Goal: Task Accomplishment & Management: Complete application form

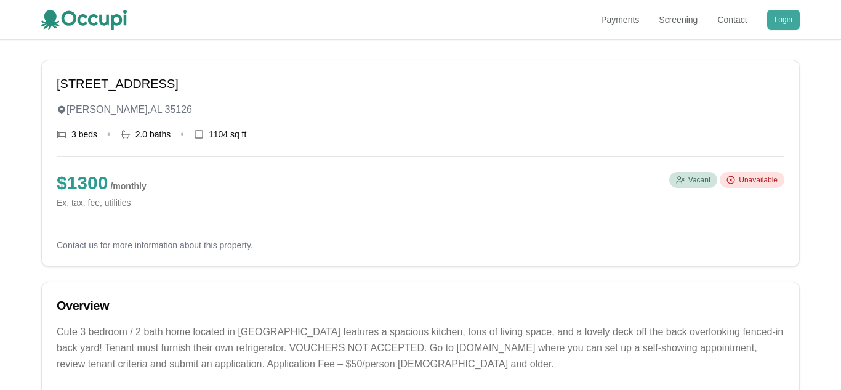
click at [787, 16] on button "Login" at bounding box center [783, 20] width 33 height 20
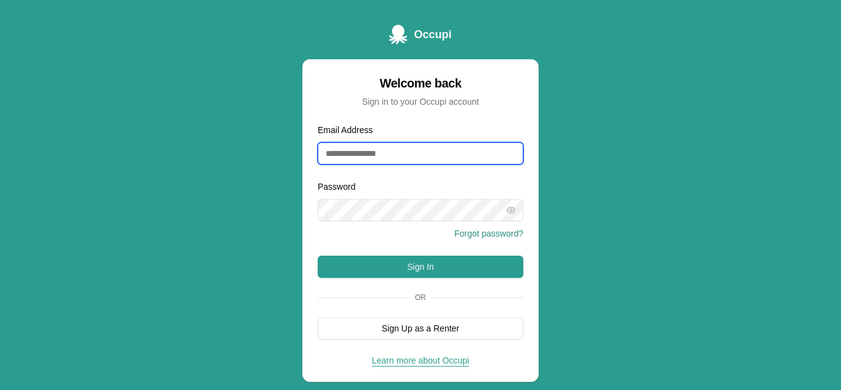
click at [445, 159] on input "Email Address" at bounding box center [421, 153] width 206 height 22
type input "**********"
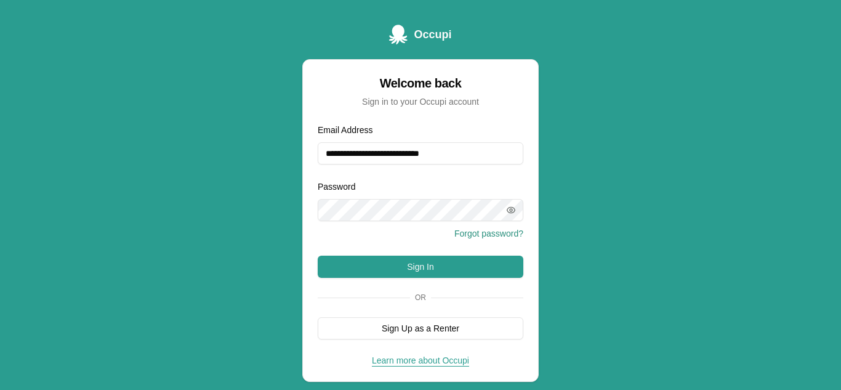
click at [514, 216] on div at bounding box center [421, 210] width 206 height 22
click at [514, 213] on icon "button" at bounding box center [511, 210] width 10 height 10
click at [427, 271] on button "Sign In" at bounding box center [421, 267] width 206 height 22
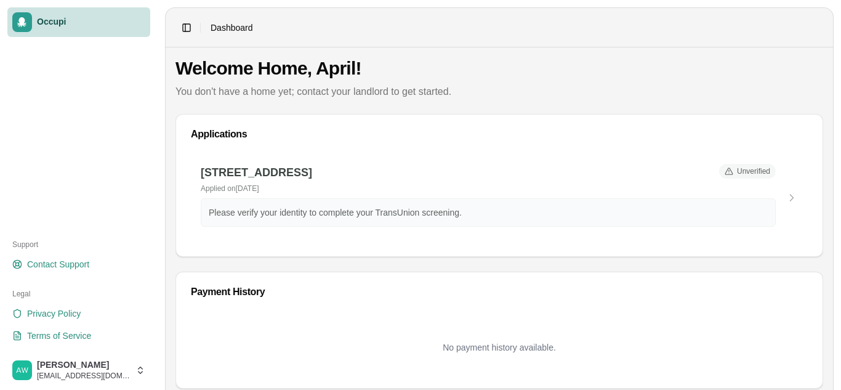
click at [23, 30] on div at bounding box center [22, 22] width 20 height 20
click at [60, 25] on span "Occupi" at bounding box center [91, 22] width 108 height 11
click at [795, 190] on div "8512 Cedar Bark Cir, Birmingham, AL 35206 Applied on September 29, 2025 Unverif…" at bounding box center [499, 197] width 617 height 87
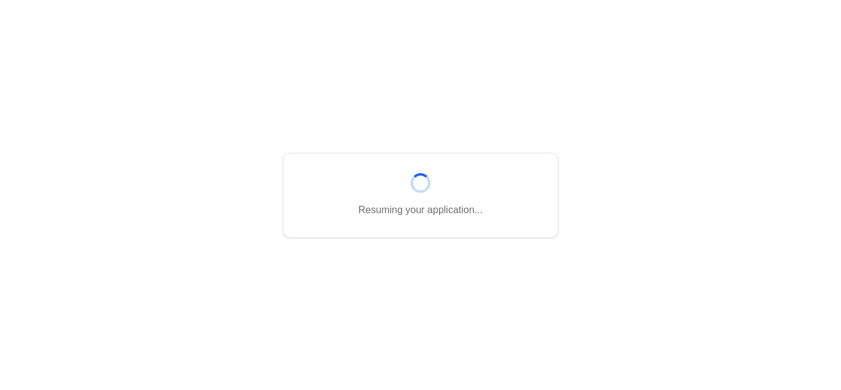
click at [790, 200] on div "Resuming your application..." at bounding box center [420, 195] width 841 height 390
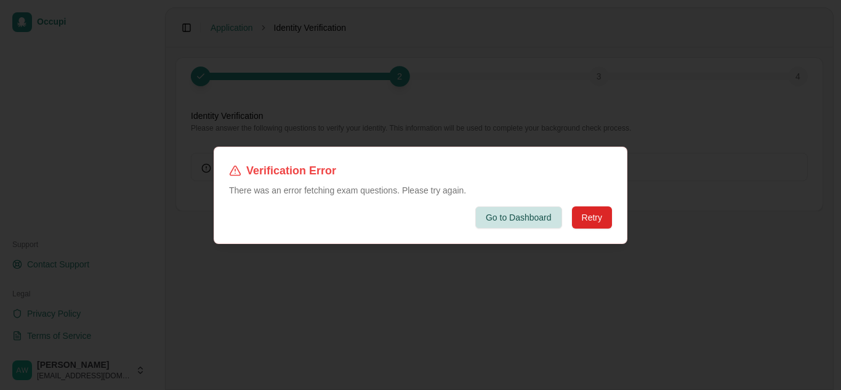
click at [520, 227] on button "Go to Dashboard" at bounding box center [519, 217] width 87 height 22
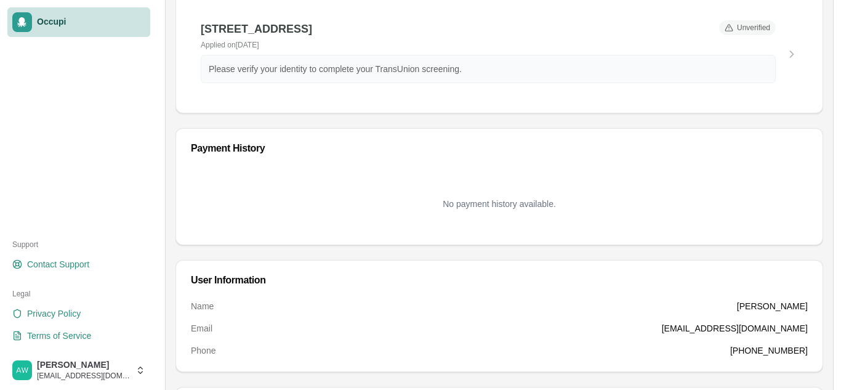
scroll to position [259, 0]
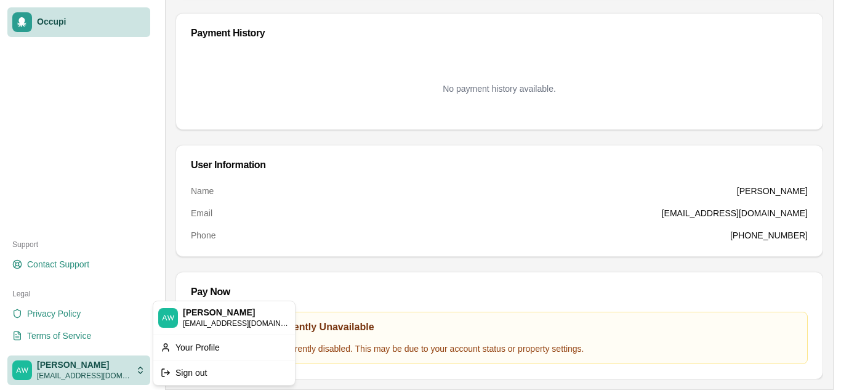
click at [177, 373] on div "Sign out" at bounding box center [224, 373] width 137 height 20
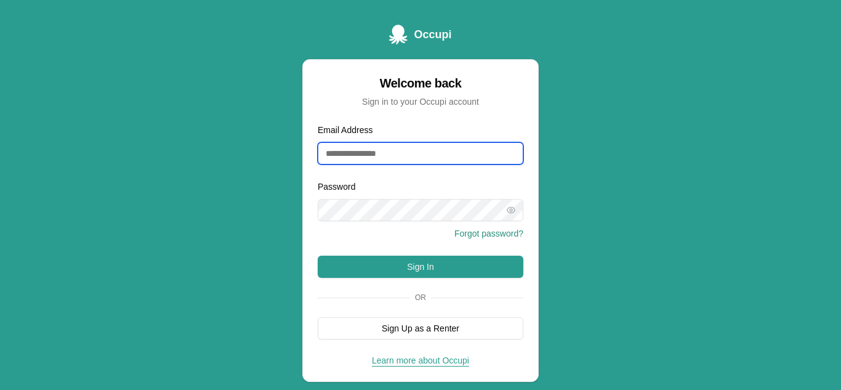
click at [429, 155] on input "Email Address" at bounding box center [421, 153] width 206 height 22
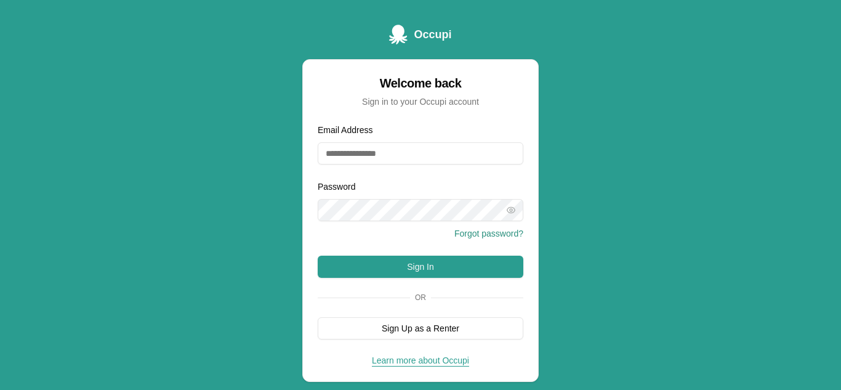
click at [67, 43] on div "Occupi Welcome back Sign in to your Occupi account Email Address Password Forgo…" at bounding box center [420, 215] width 841 height 431
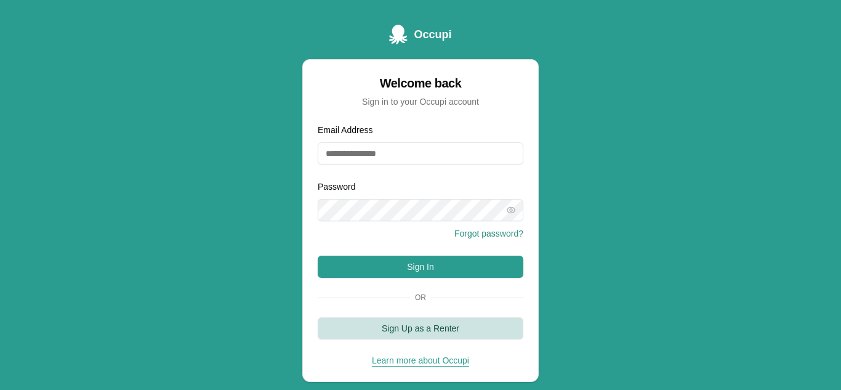
click at [438, 330] on button "Sign Up as a Renter" at bounding box center [421, 328] width 206 height 22
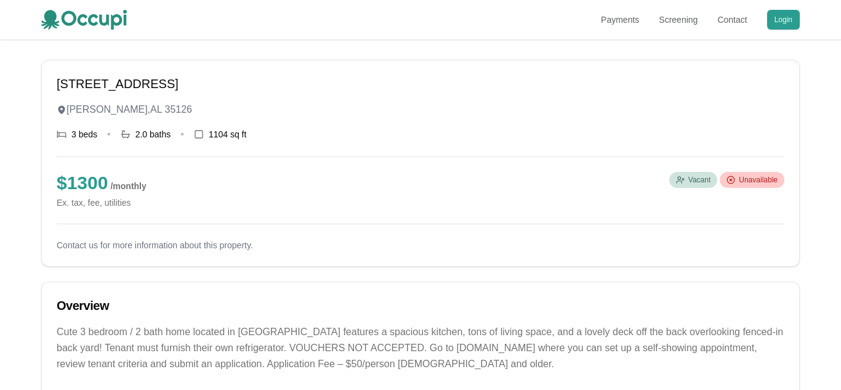
click at [736, 184] on div "Unavailable" at bounding box center [752, 180] width 65 height 16
click at [700, 177] on span "Vacant" at bounding box center [700, 180] width 22 height 10
click at [787, 22] on button "Login" at bounding box center [783, 20] width 33 height 20
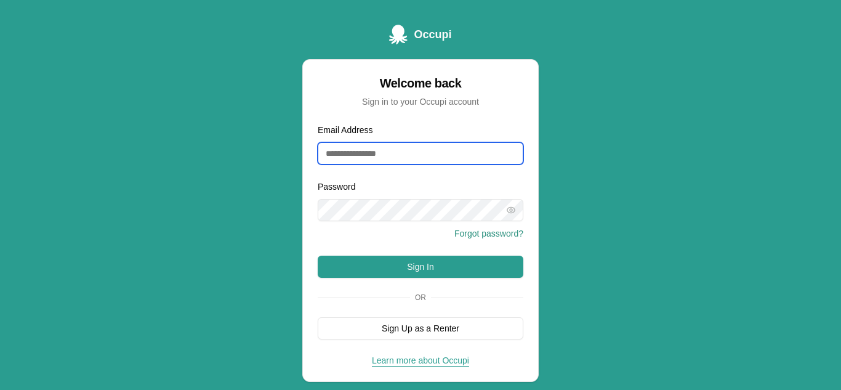
click at [386, 162] on input "Email Address" at bounding box center [421, 153] width 206 height 22
type input "**********"
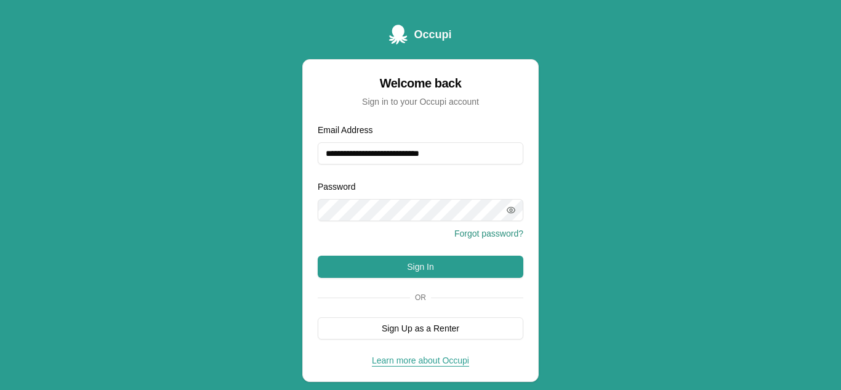
click at [515, 213] on icon "button" at bounding box center [511, 210] width 10 height 10
click at [442, 272] on button "Sign In" at bounding box center [421, 267] width 206 height 22
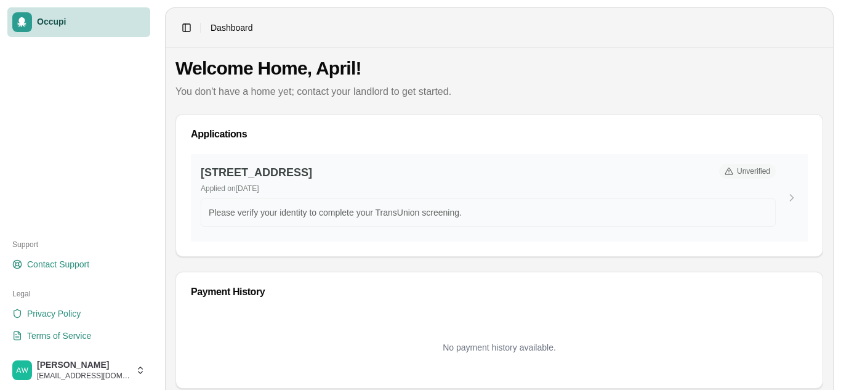
click at [644, 217] on p "Please verify your identity to complete your TransUnion screening." at bounding box center [488, 212] width 559 height 12
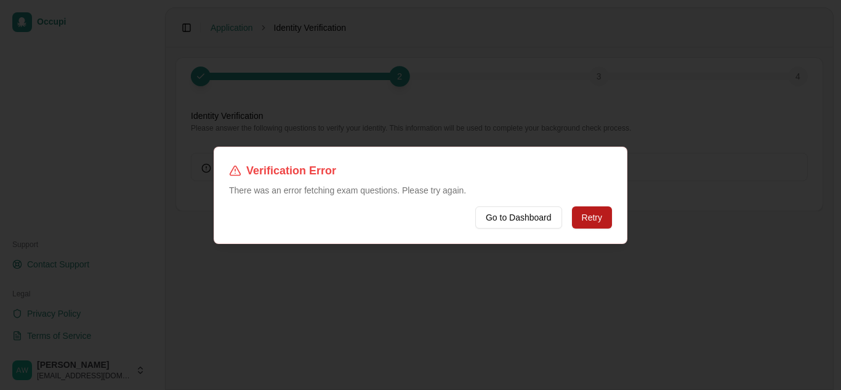
click at [597, 222] on button "Retry" at bounding box center [592, 217] width 40 height 22
click at [537, 221] on button "Go to Dashboard" at bounding box center [519, 217] width 87 height 22
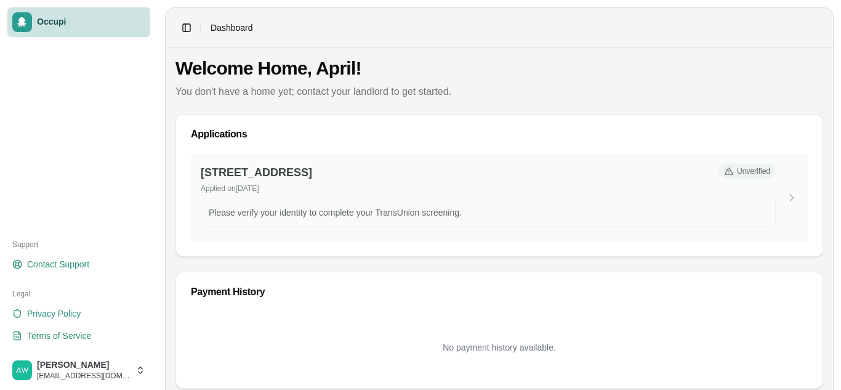
click at [746, 171] on span "Unverified" at bounding box center [753, 171] width 33 height 10
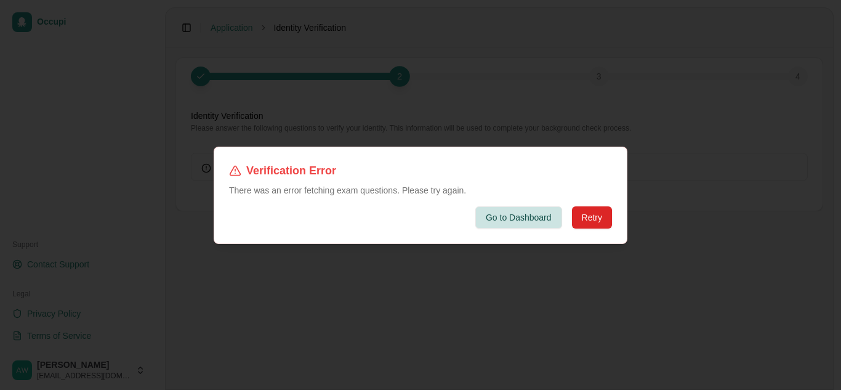
click at [526, 224] on button "Go to Dashboard" at bounding box center [519, 217] width 87 height 22
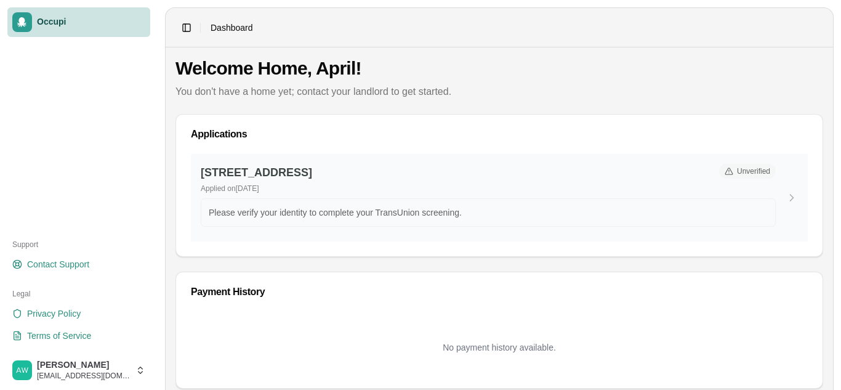
click at [714, 193] on div "8512 Cedar Bark Cir, Birmingham, AL 35206 Applied on September 29, 2025 Unverif…" at bounding box center [488, 179] width 575 height 30
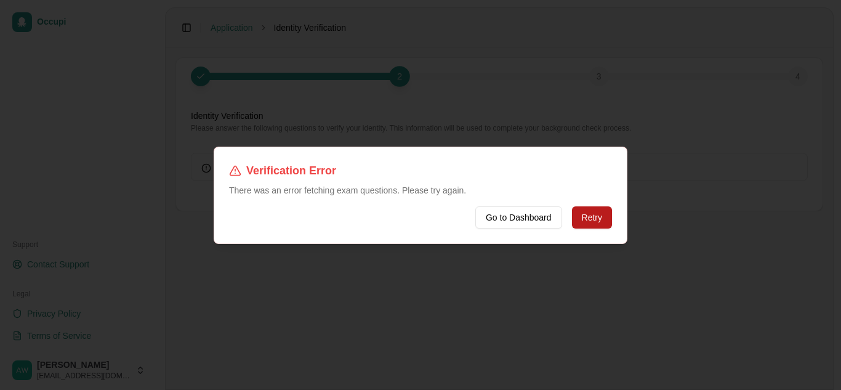
click at [595, 212] on button "Retry" at bounding box center [592, 217] width 40 height 22
click at [557, 208] on button "Go to Dashboard" at bounding box center [519, 217] width 87 height 22
click at [502, 219] on button "Go to Dashboard" at bounding box center [519, 217] width 87 height 22
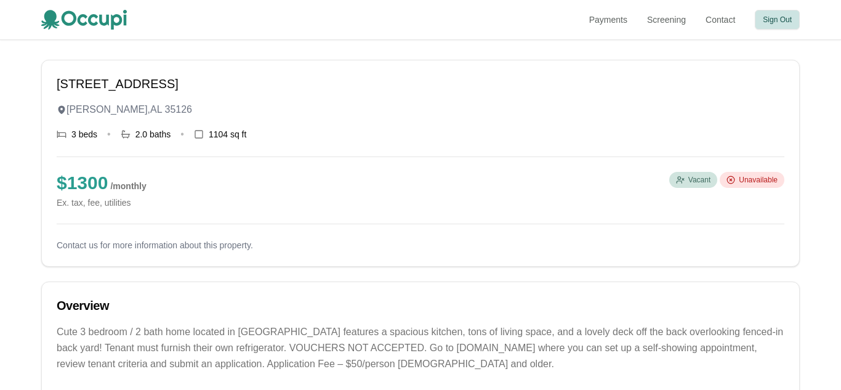
click at [780, 27] on button "Sign Out" at bounding box center [777, 20] width 45 height 20
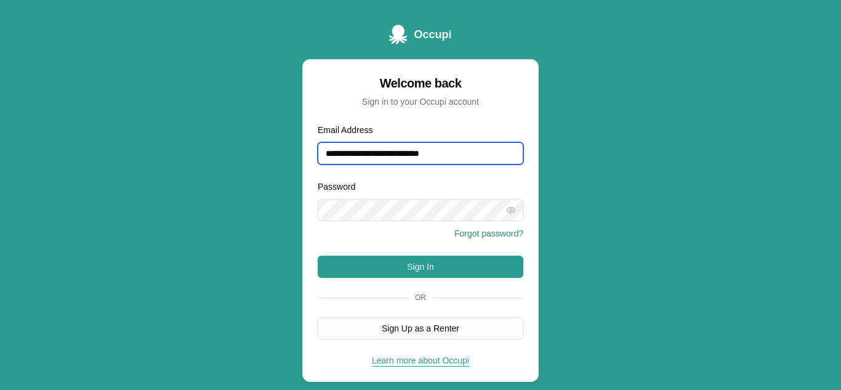
click at [480, 151] on input "**********" at bounding box center [421, 153] width 206 height 22
type input "*"
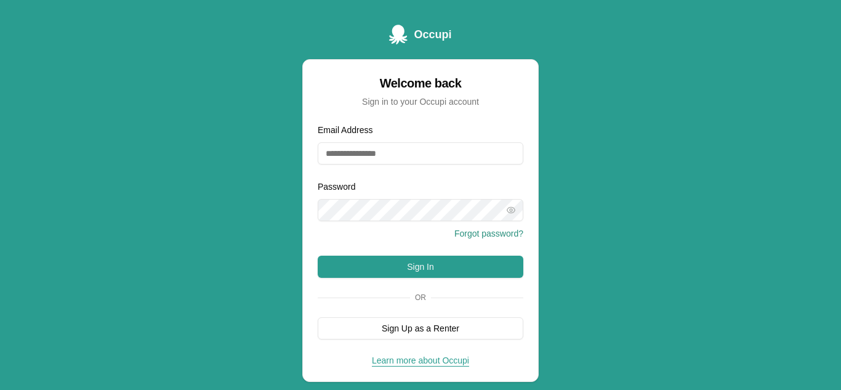
click at [569, 203] on div "Occupi Welcome back Sign in to your Occupi account Email Address Password Forgo…" at bounding box center [420, 215] width 841 height 431
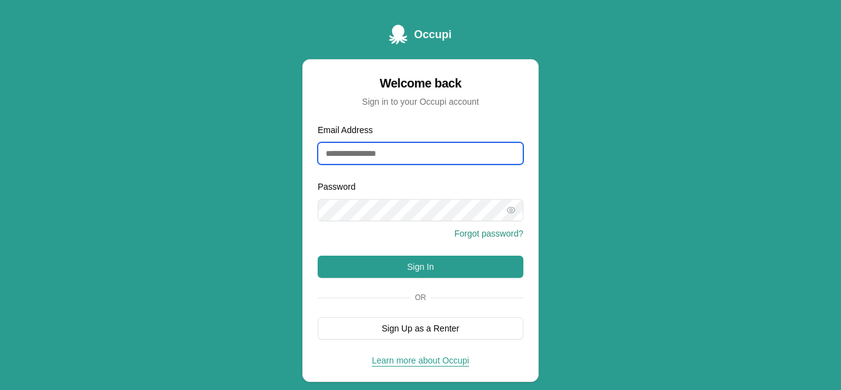
click at [406, 158] on input "Email Address" at bounding box center [421, 153] width 206 height 22
type input "**********"
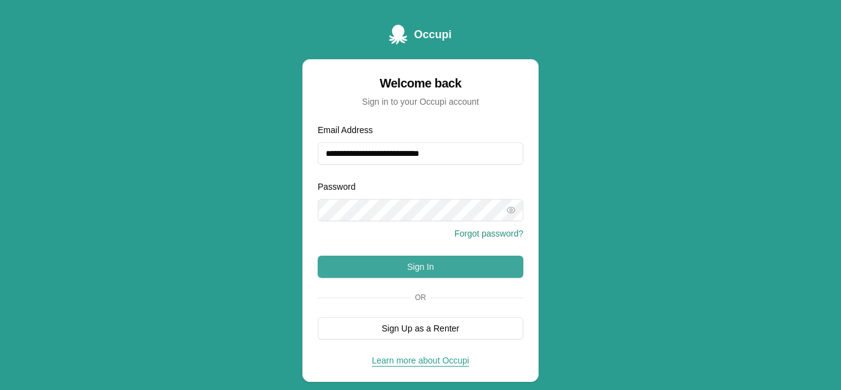
click at [471, 263] on button "Sign In" at bounding box center [421, 267] width 206 height 22
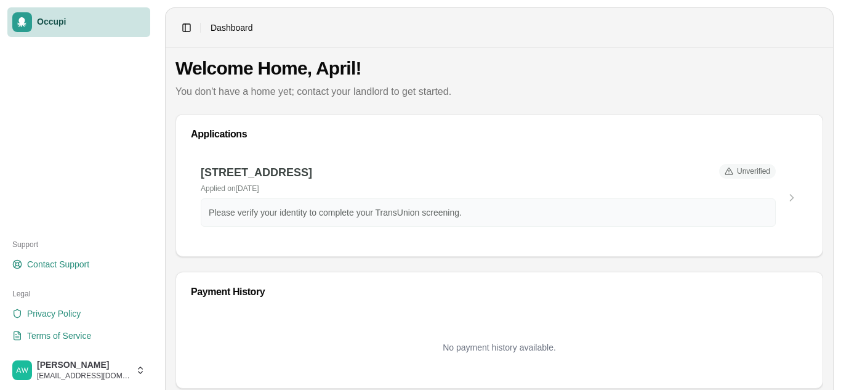
click at [573, 121] on div "Applications" at bounding box center [499, 134] width 647 height 39
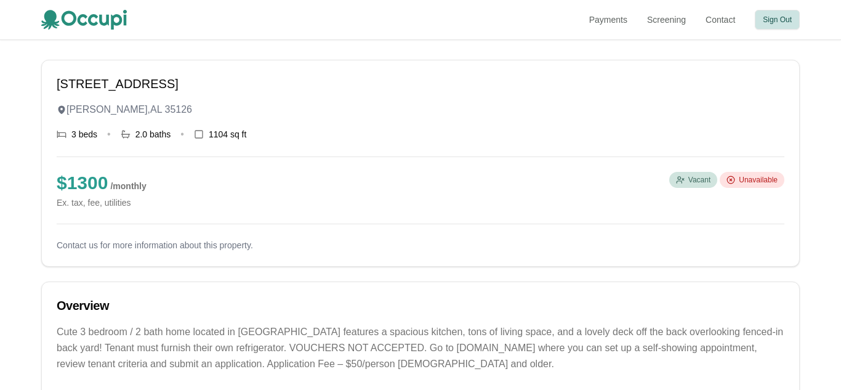
click at [775, 17] on button "Sign Out" at bounding box center [777, 20] width 45 height 20
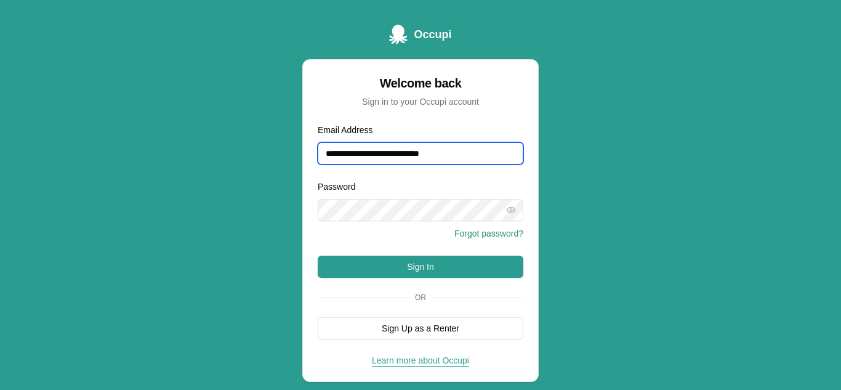
click at [476, 153] on input "**********" at bounding box center [421, 153] width 206 height 22
type input "*"
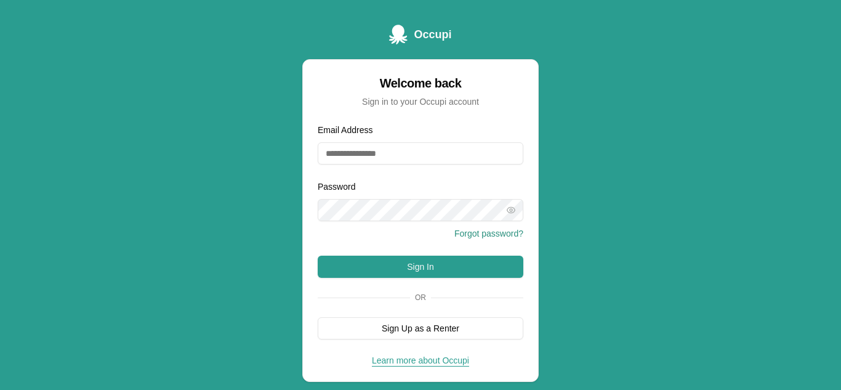
click at [547, 204] on div "Occupi Welcome back Sign in to your Occupi account Email Address Password Forgo…" at bounding box center [420, 215] width 841 height 431
click at [640, 245] on div "Occupi Welcome back Sign in to your Occupi account Email Address Password Forgo…" at bounding box center [420, 215] width 841 height 431
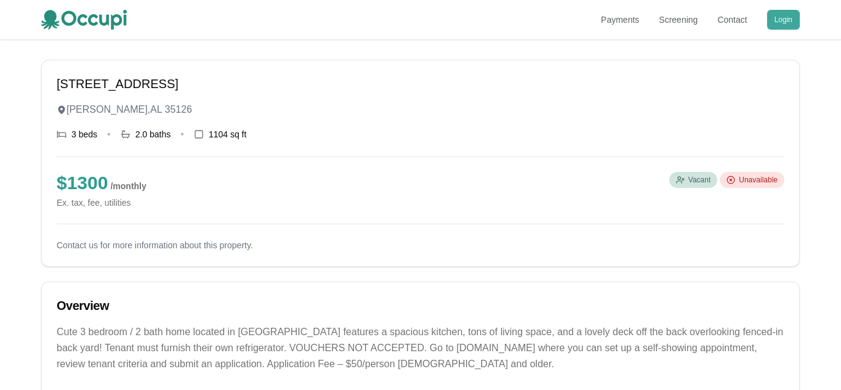
click at [782, 25] on button "Login" at bounding box center [783, 20] width 33 height 20
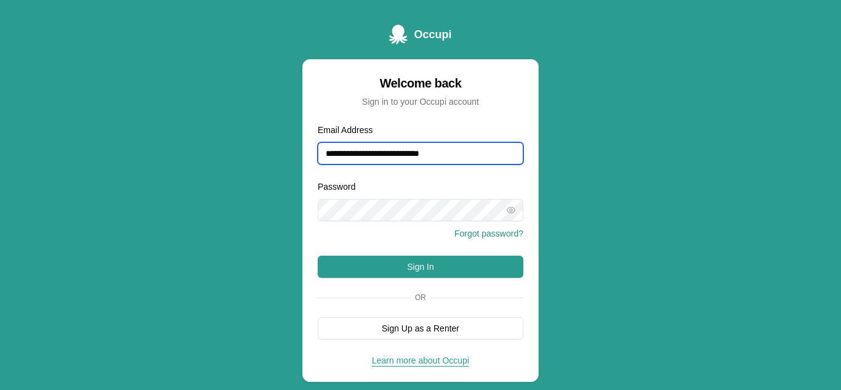
click at [466, 152] on input "**********" at bounding box center [421, 153] width 206 height 22
type input "*"
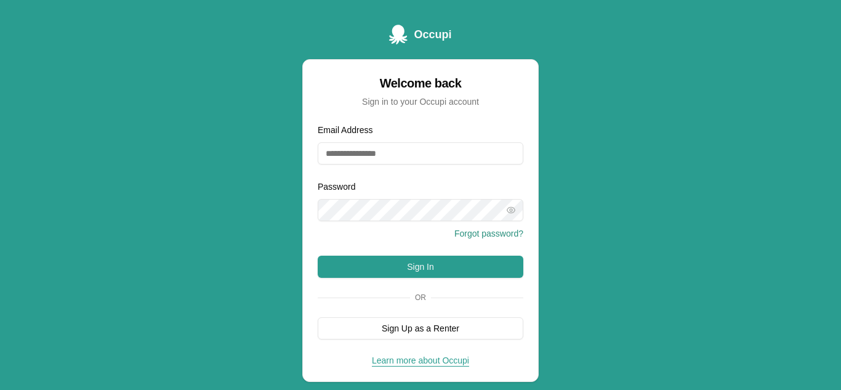
click at [682, 203] on div "Occupi Welcome back Sign in to your Occupi account Email Address Password Forgo…" at bounding box center [420, 215] width 841 height 431
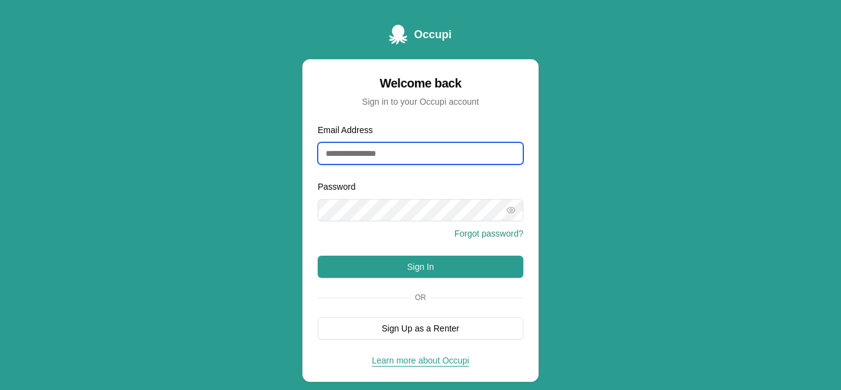
click at [428, 150] on input "Email Address" at bounding box center [421, 153] width 206 height 22
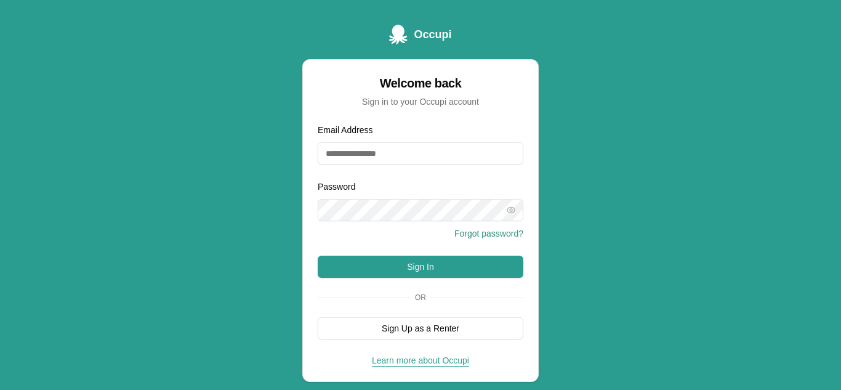
click at [679, 165] on div "Occupi Welcome back Sign in to your Occupi account Email Address Password Forgo…" at bounding box center [420, 215] width 841 height 431
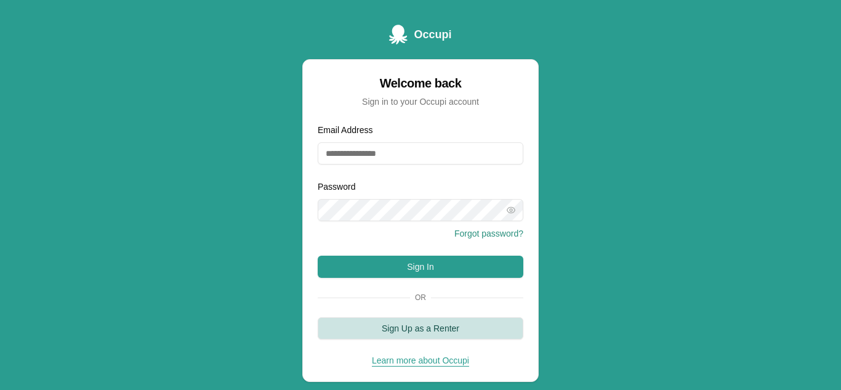
click at [473, 330] on button "Sign Up as a Renter" at bounding box center [421, 328] width 206 height 22
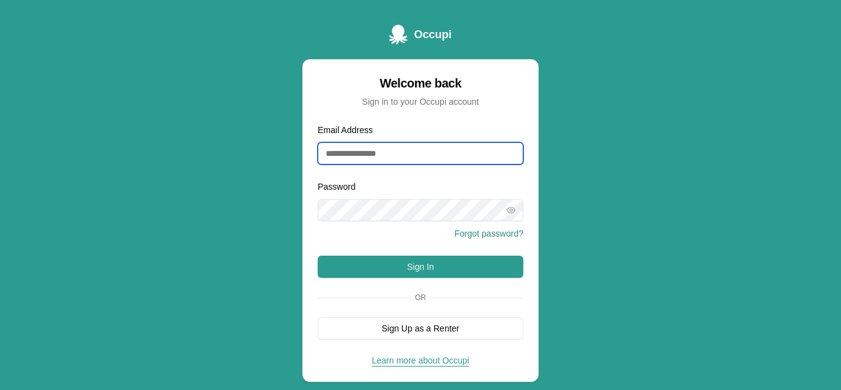
type input "**********"
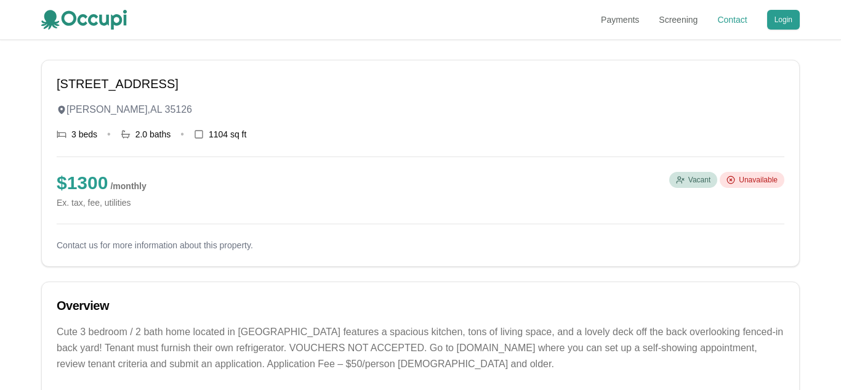
click at [720, 17] on link "Contact" at bounding box center [733, 20] width 30 height 12
click at [736, 180] on div "Unavailable" at bounding box center [752, 180] width 65 height 16
click at [689, 182] on span "Vacant" at bounding box center [700, 180] width 22 height 10
click at [685, 182] on div "Vacant" at bounding box center [694, 180] width 48 height 16
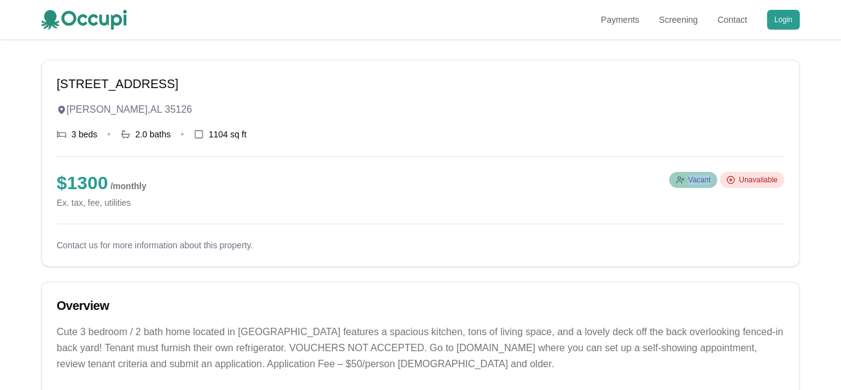
click at [685, 182] on div "Vacant" at bounding box center [694, 180] width 48 height 16
click at [124, 79] on h1 "[STREET_ADDRESS]" at bounding box center [421, 83] width 728 height 17
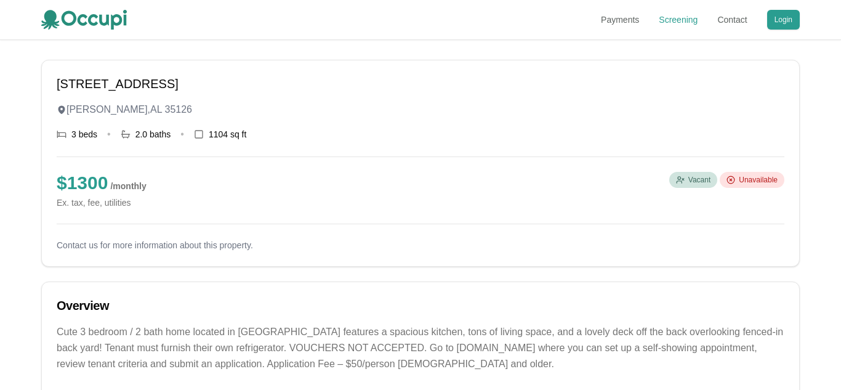
click at [679, 14] on link "Screening" at bounding box center [678, 20] width 39 height 12
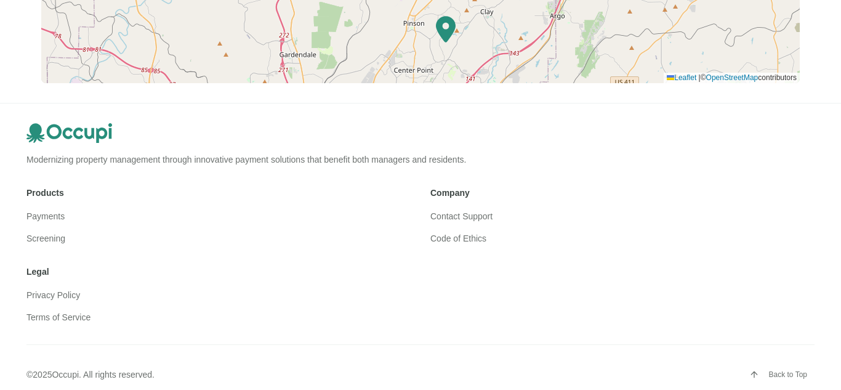
scroll to position [777, 0]
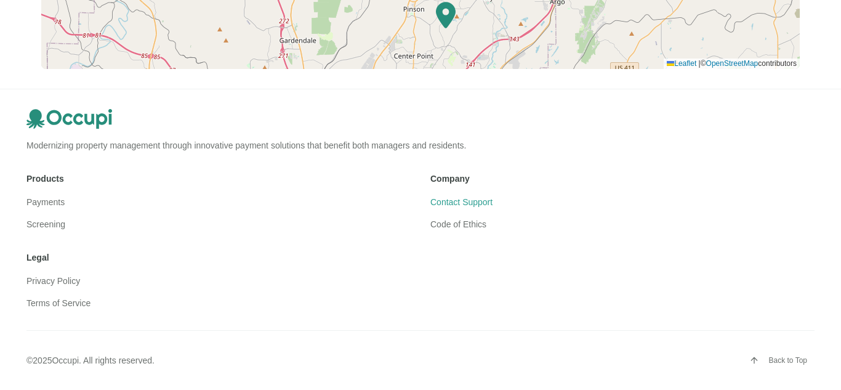
click at [481, 202] on link "Contact Support" at bounding box center [462, 202] width 62 height 10
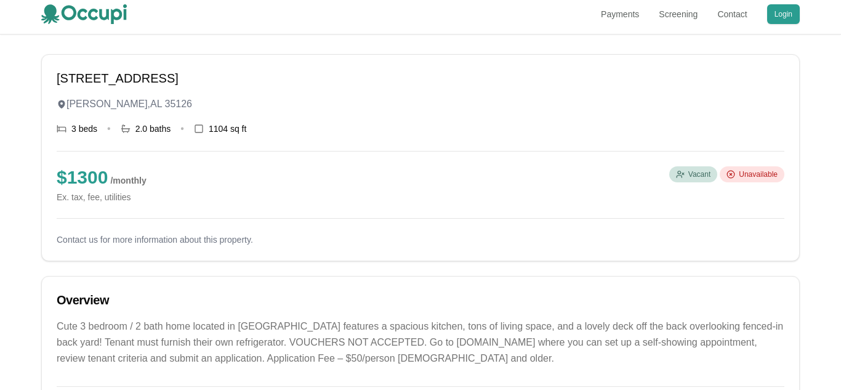
scroll to position [0, 0]
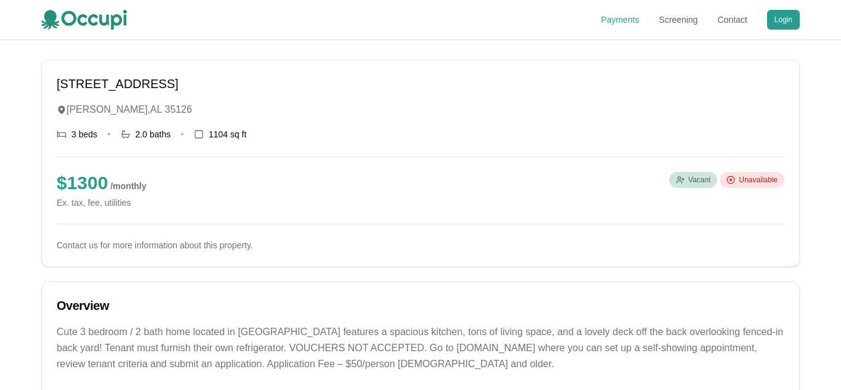
click at [621, 24] on link "Payments" at bounding box center [620, 20] width 38 height 12
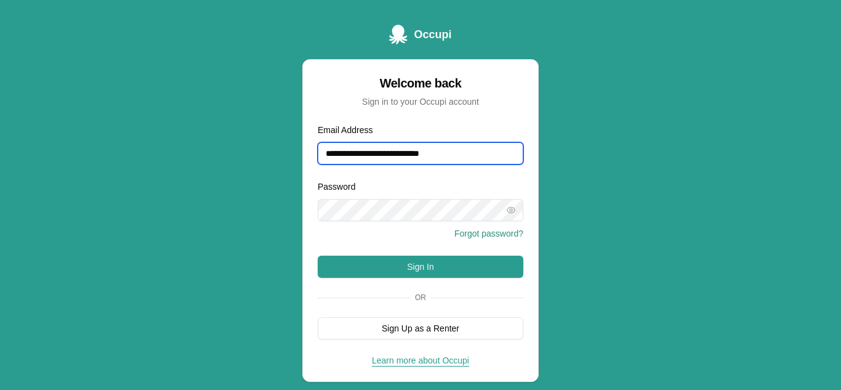
click at [462, 153] on input "**********" at bounding box center [421, 153] width 206 height 22
type input "*"
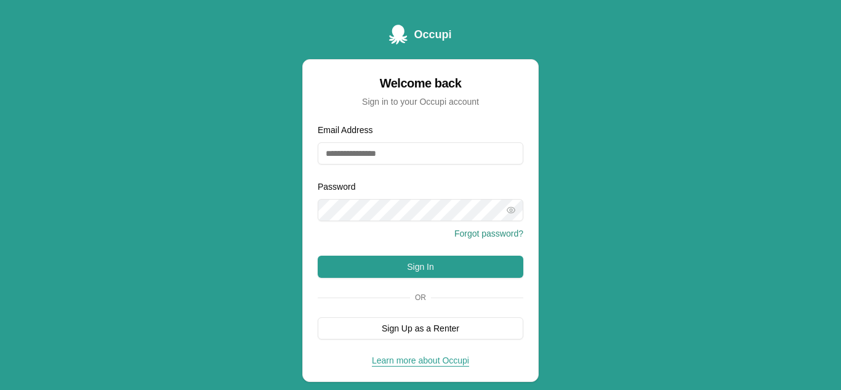
click at [630, 271] on div "Occupi Welcome back Sign in to your Occupi account Email Address Password Forgo…" at bounding box center [420, 215] width 841 height 431
click at [502, 238] on button "Forgot password?" at bounding box center [489, 233] width 69 height 12
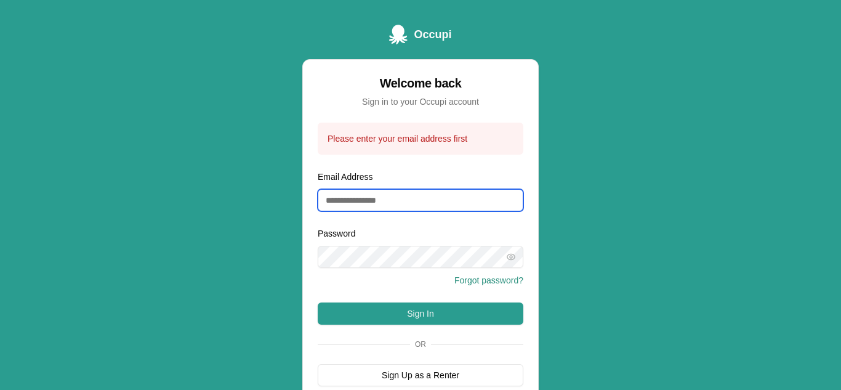
click at [417, 198] on input "Email Address" at bounding box center [421, 200] width 206 height 22
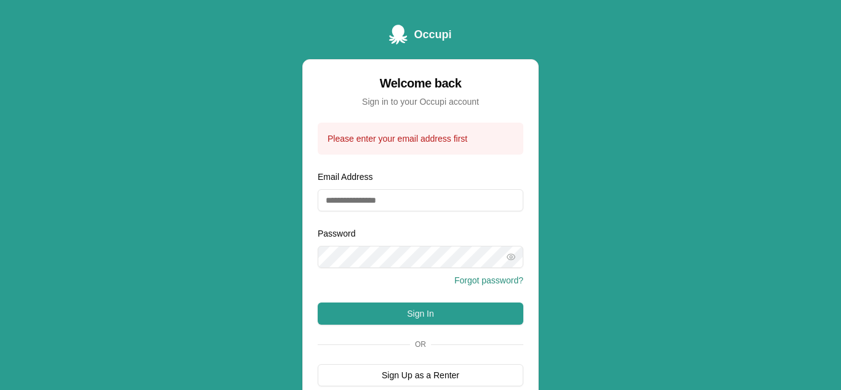
click at [666, 180] on div "Occupi Welcome back Sign in to your Occupi account Please enter your email addr…" at bounding box center [420, 239] width 841 height 478
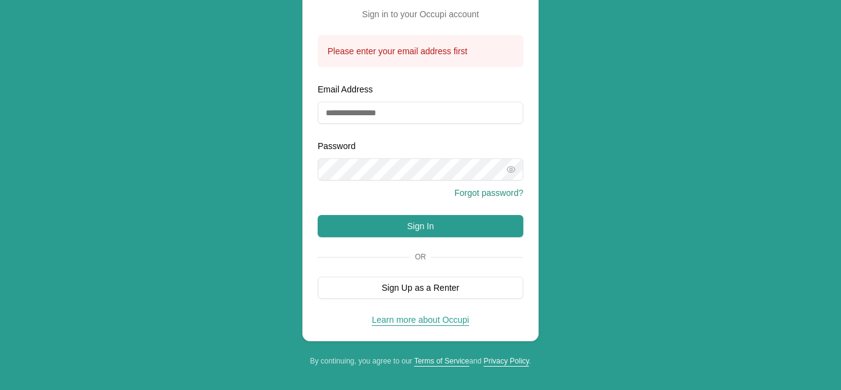
scroll to position [88, 0]
click at [416, 320] on link "Learn more about Occupi" at bounding box center [420, 319] width 97 height 10
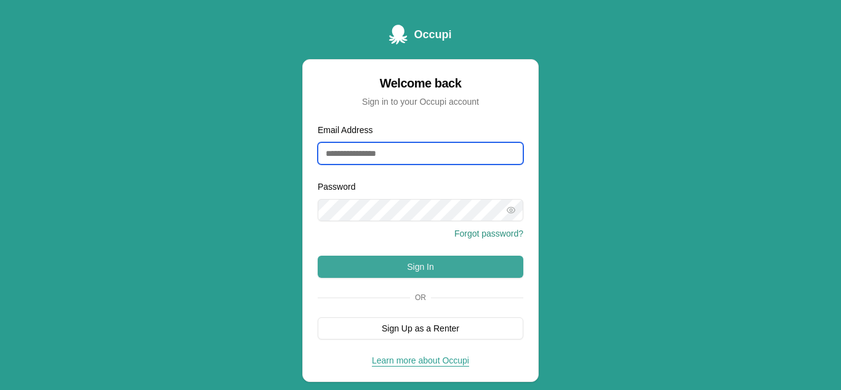
type input "**********"
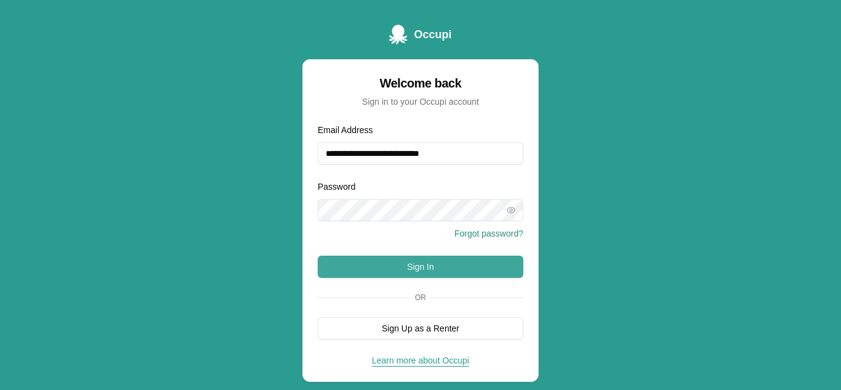
click at [431, 273] on button "Sign In" at bounding box center [421, 267] width 206 height 22
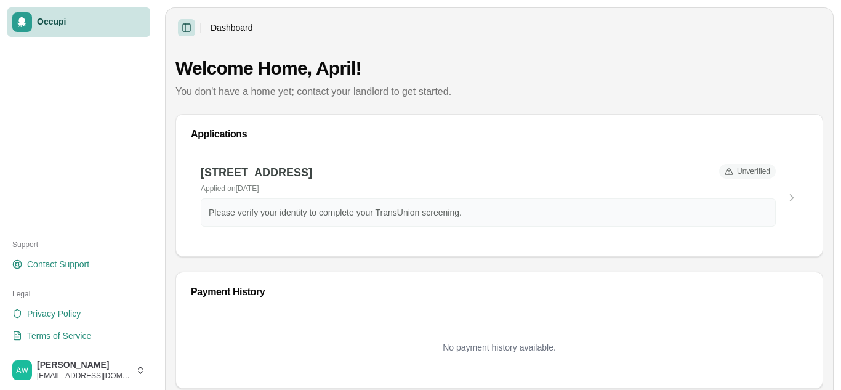
click at [184, 31] on button "Toggle Sidebar" at bounding box center [186, 27] width 17 height 17
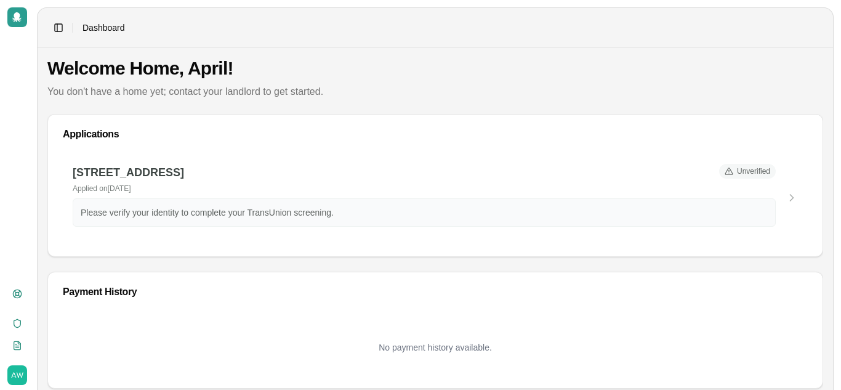
click at [87, 26] on span "Dashboard" at bounding box center [104, 28] width 43 height 12
drag, startPoint x: 65, startPoint y: 34, endPoint x: 59, endPoint y: 30, distance: 7.0
click at [63, 33] on button "Toggle Sidebar" at bounding box center [58, 27] width 17 height 17
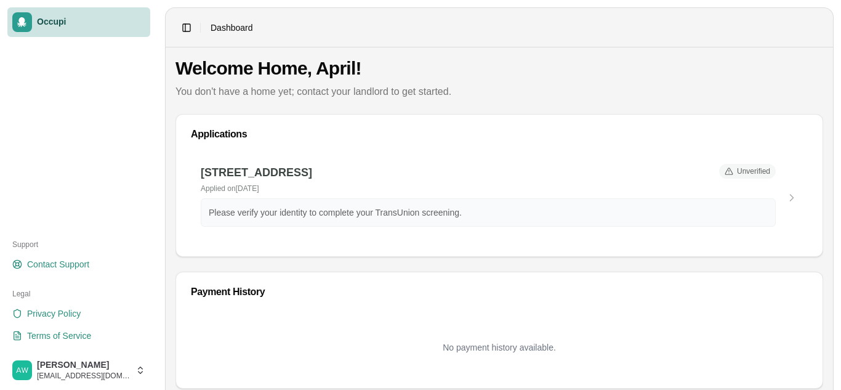
click at [59, 30] on link "Occupi" at bounding box center [78, 22] width 143 height 30
click at [182, 31] on button "Toggle Sidebar" at bounding box center [186, 27] width 17 height 17
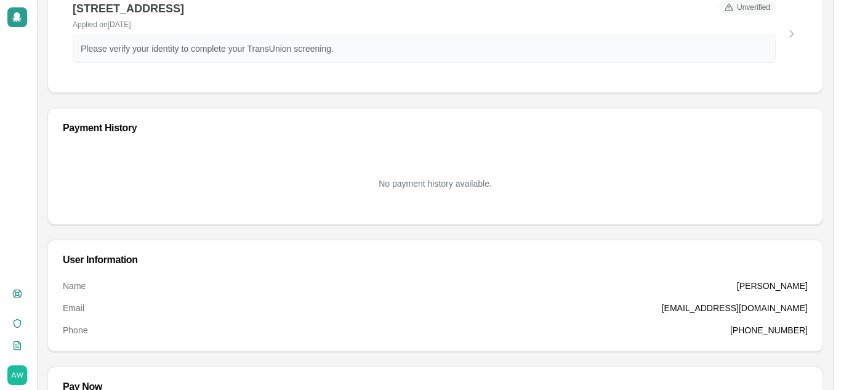
scroll to position [259, 0]
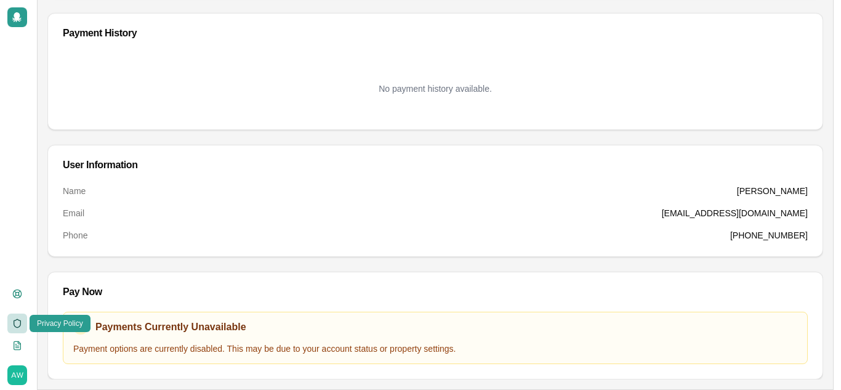
click at [23, 321] on link "Privacy Policy" at bounding box center [17, 324] width 20 height 20
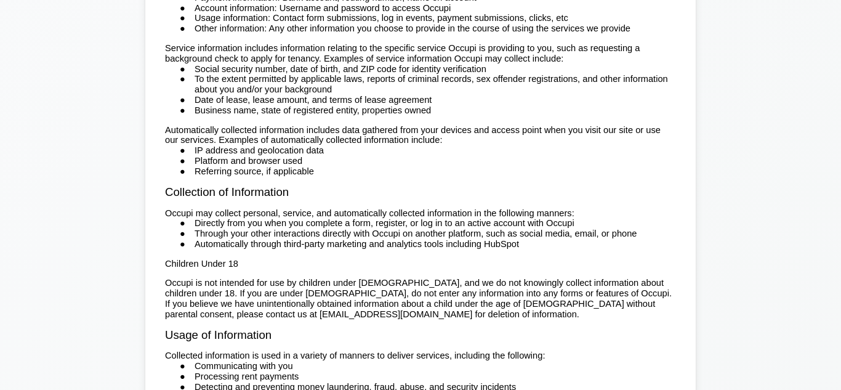
scroll to position [145, 0]
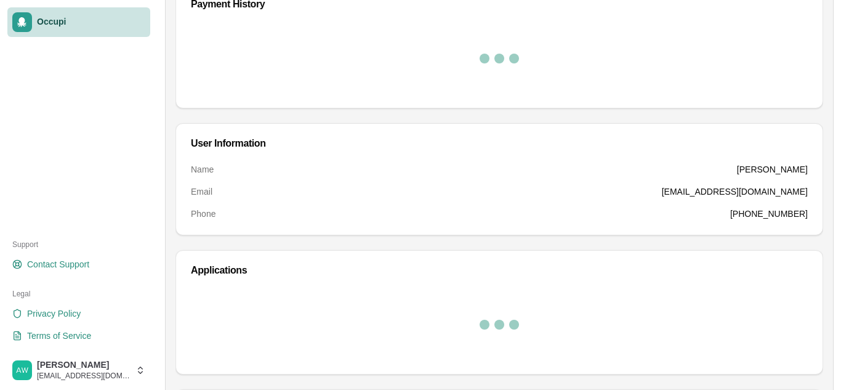
scroll to position [259, 0]
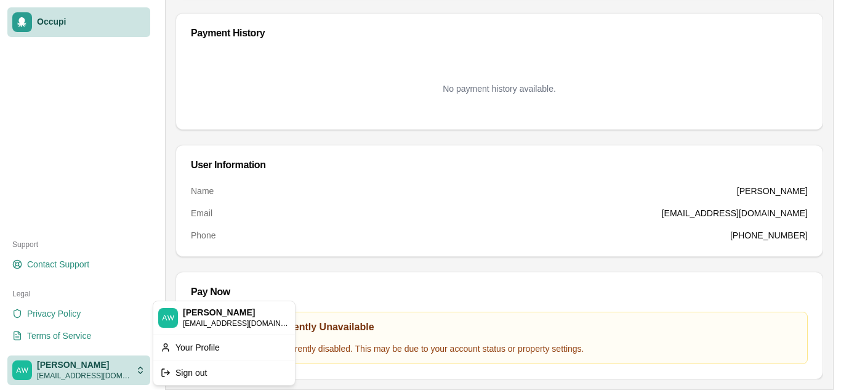
click at [191, 347] on div "Your Profile" at bounding box center [224, 348] width 137 height 20
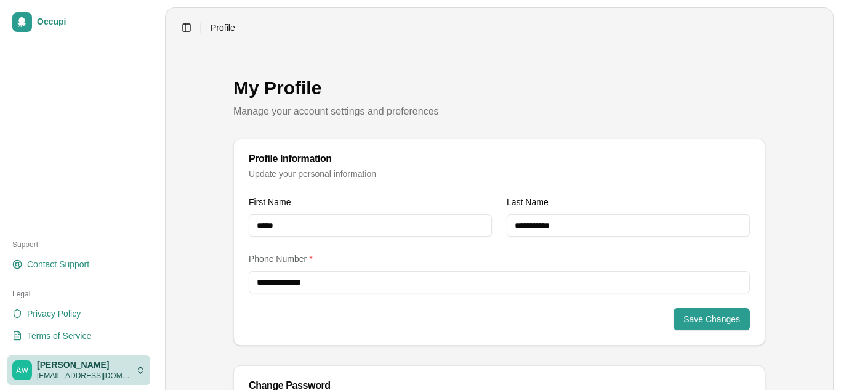
click at [145, 373] on html "**********" at bounding box center [420, 195] width 841 height 390
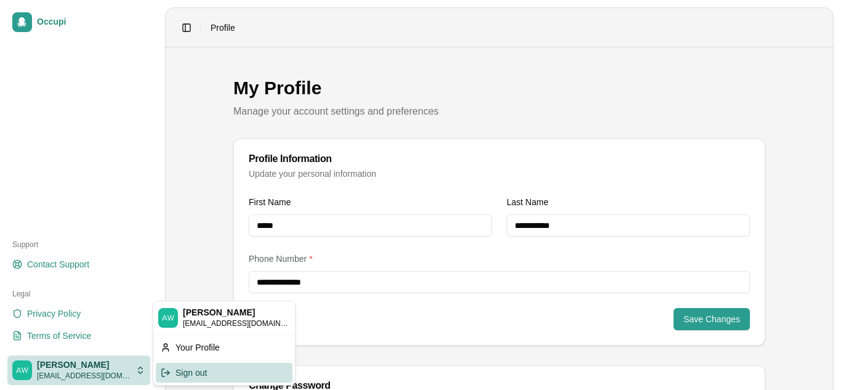
click at [188, 377] on div "Sign out" at bounding box center [224, 373] width 137 height 20
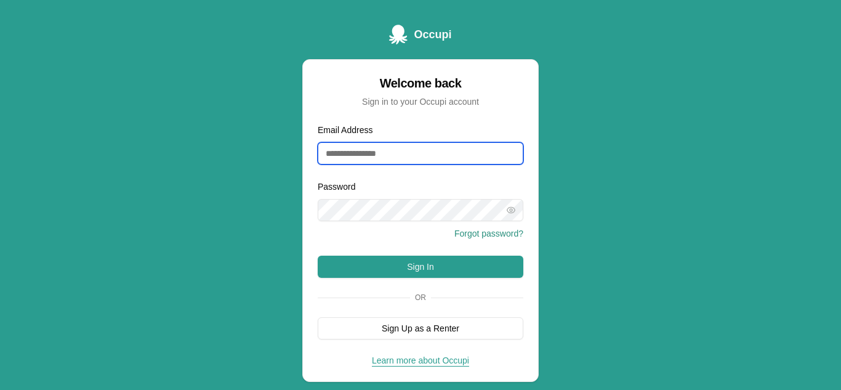
type input "**********"
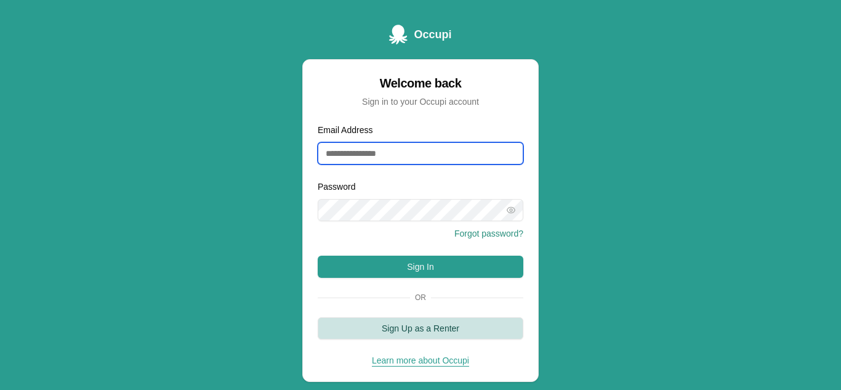
type input "**********"
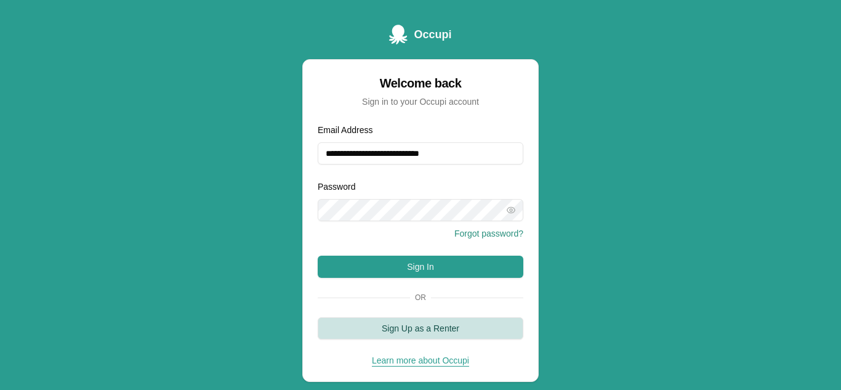
click at [451, 328] on button "Sign Up as a Renter" at bounding box center [421, 328] width 206 height 22
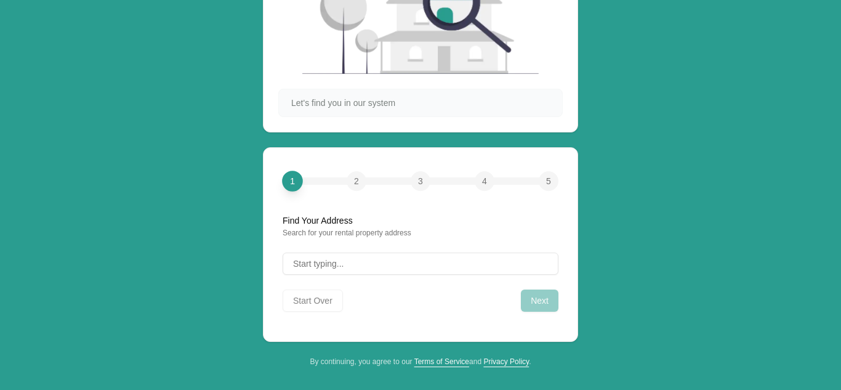
scroll to position [119, 0]
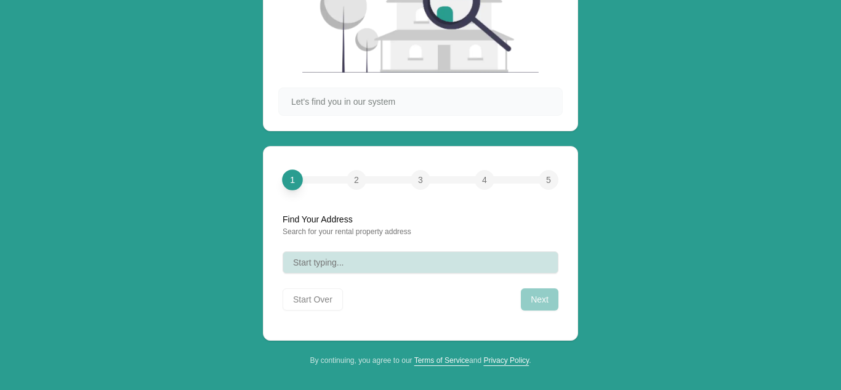
click at [366, 257] on button "Start typing..." at bounding box center [421, 262] width 276 height 22
click at [376, 259] on button "Start typing..." at bounding box center [421, 262] width 276 height 22
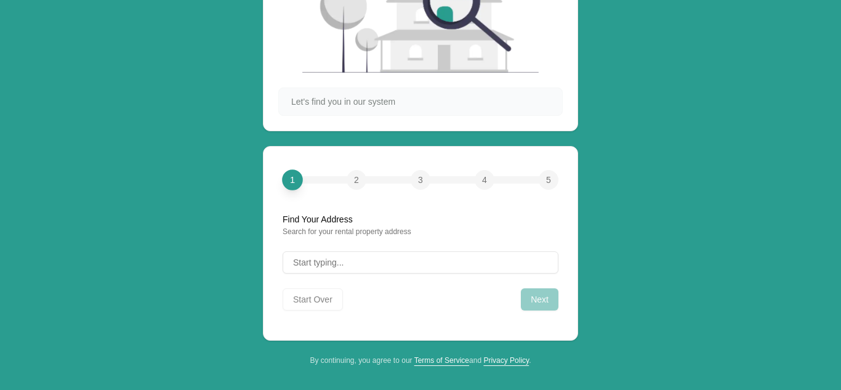
click at [351, 176] on div "2" at bounding box center [357, 180] width 20 height 20
click at [437, 178] on div "1 2 3 4 5" at bounding box center [421, 180] width 276 height 20
drag, startPoint x: 543, startPoint y: 284, endPoint x: 543, endPoint y: 292, distance: 8.0
click at [543, 291] on div "Start Over Next" at bounding box center [421, 296] width 276 height 27
click at [547, 302] on div "Next" at bounding box center [540, 299] width 38 height 22
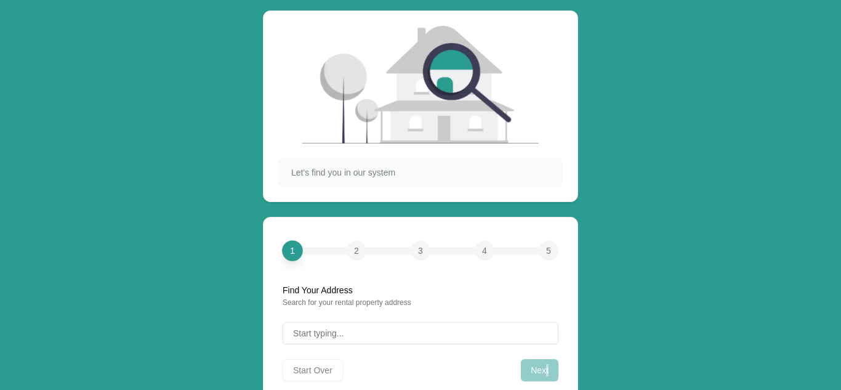
scroll to position [0, 0]
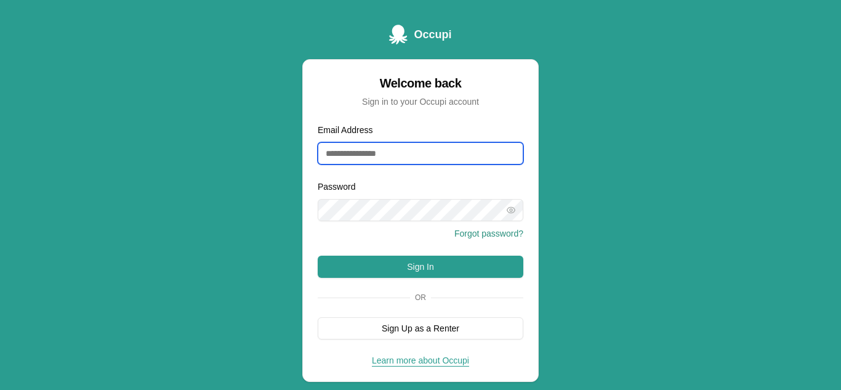
type input "**********"
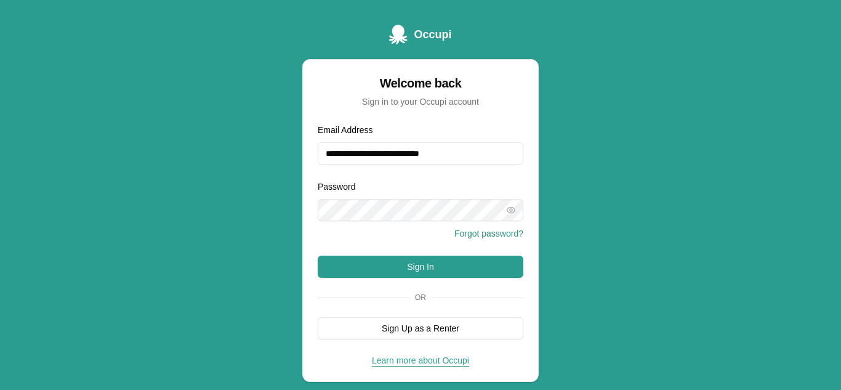
click at [426, 269] on button "Sign In" at bounding box center [421, 267] width 206 height 22
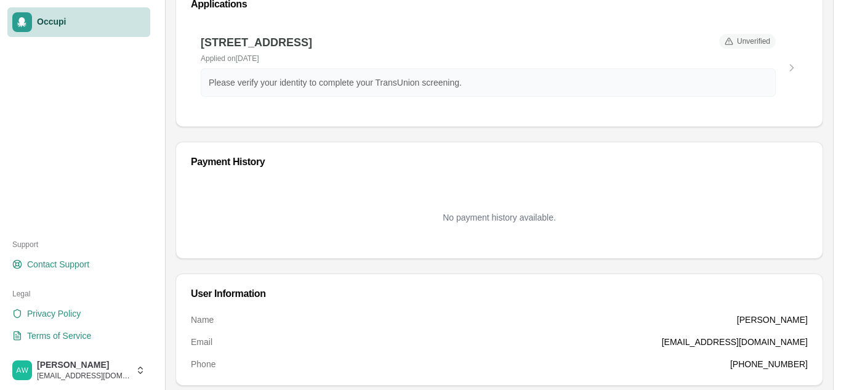
scroll to position [138, 0]
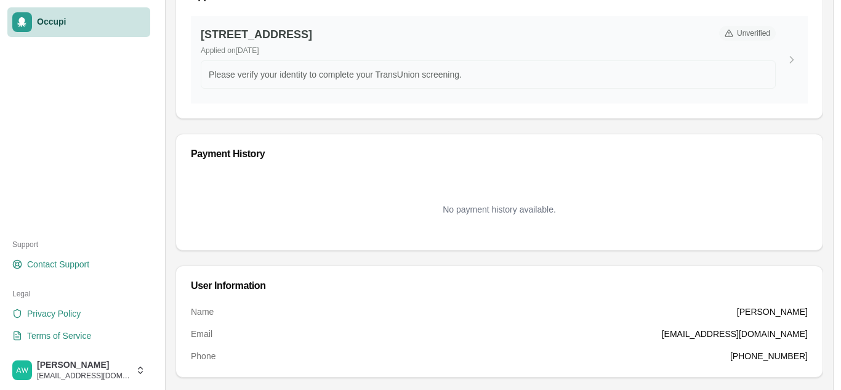
click at [799, 57] on div "8512 Cedar Bark Cir, Birmingham, AL 35206 Applied on September 29, 2025 Unverif…" at bounding box center [499, 59] width 617 height 87
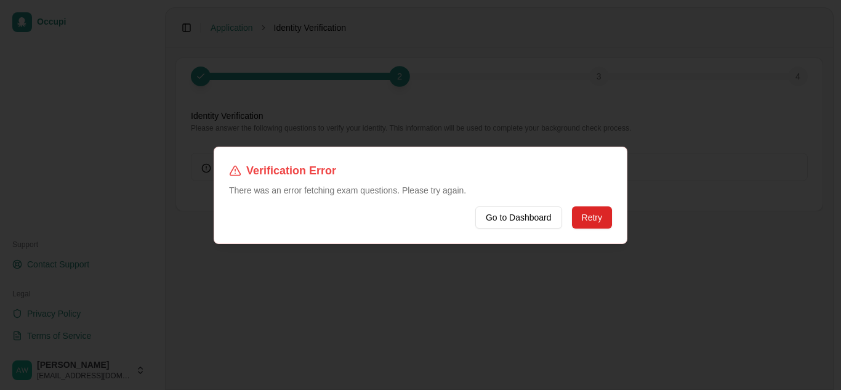
click at [569, 225] on div "Go to Dashboard Retry" at bounding box center [420, 217] width 383 height 22
click at [585, 216] on button "Retry" at bounding box center [592, 217] width 40 height 22
click at [514, 227] on button "Go to Dashboard" at bounding box center [519, 217] width 87 height 22
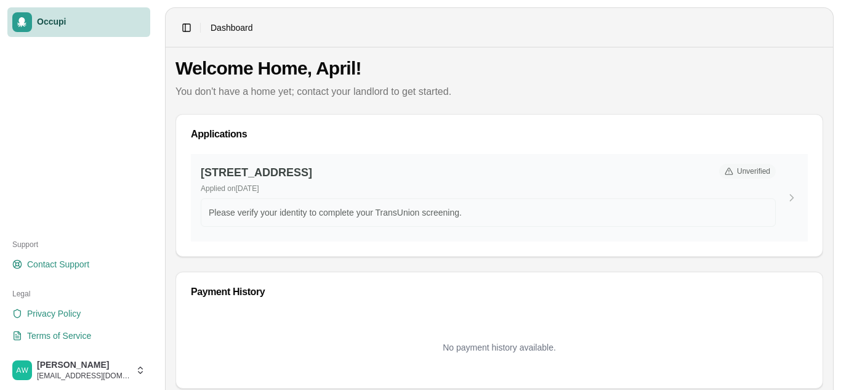
click at [451, 182] on div "[STREET_ADDRESS] Applied on [DATE]" at bounding box center [455, 179] width 509 height 30
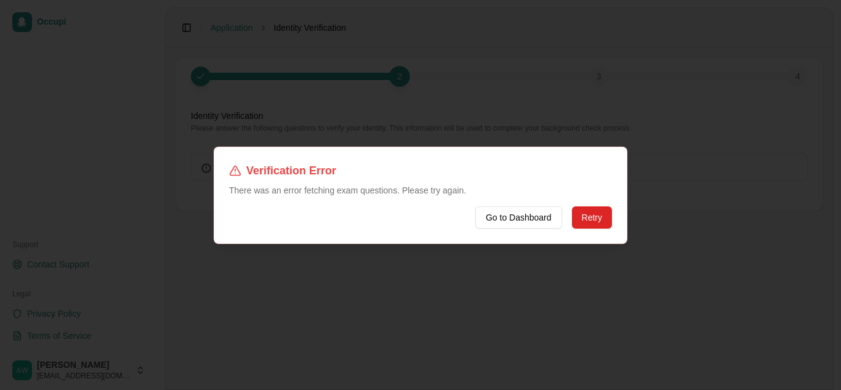
click at [451, 182] on div "Verification Error There was an error fetching exam questions. Please try again." at bounding box center [420, 179] width 383 height 34
click at [578, 219] on button "Retry" at bounding box center [592, 217] width 40 height 22
click at [584, 214] on button "Retry" at bounding box center [592, 217] width 40 height 22
click at [606, 214] on button "Retry" at bounding box center [592, 217] width 40 height 22
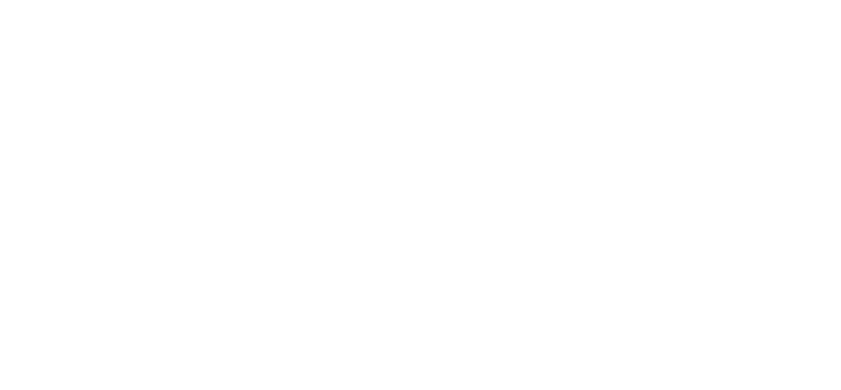
click at [447, 177] on body at bounding box center [420, 195] width 841 height 390
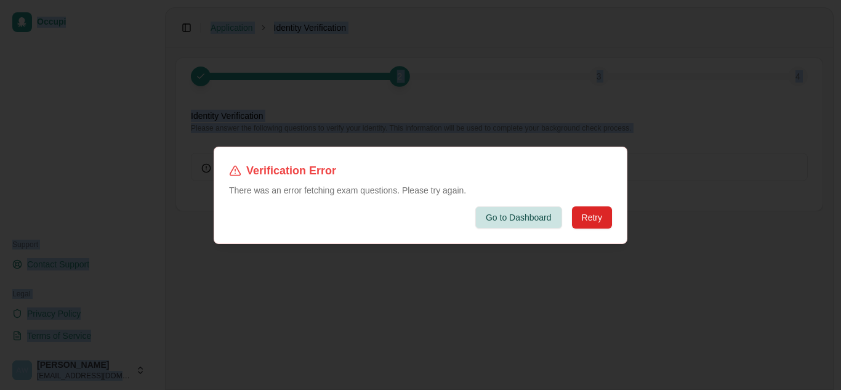
drag, startPoint x: 592, startPoint y: 221, endPoint x: 548, endPoint y: 209, distance: 45.4
click at [591, 220] on button "Retry" at bounding box center [592, 217] width 40 height 22
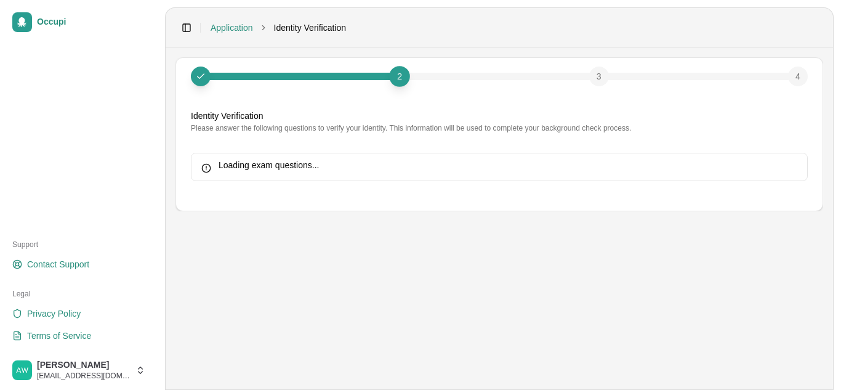
click at [270, 160] on div "Loading exam questions..." at bounding box center [499, 165] width 596 height 12
click at [279, 157] on div "Loading exam questions..." at bounding box center [499, 167] width 617 height 28
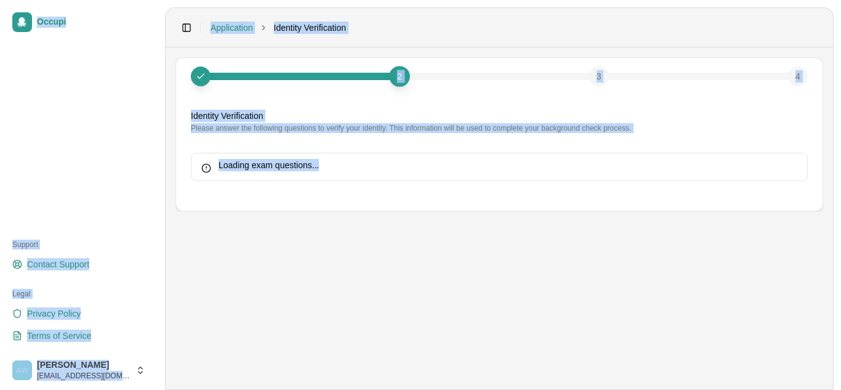
click at [289, 161] on body "Occupi Support Contact Support Legal Privacy Policy Terms of Service [PERSON_NA…" at bounding box center [420, 195] width 841 height 390
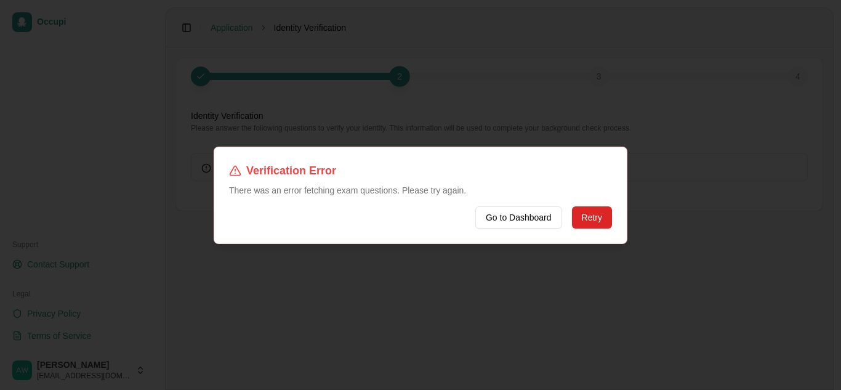
drag, startPoint x: 304, startPoint y: 164, endPoint x: 326, endPoint y: 168, distance: 22.4
click at [315, 168] on h2 "Verification Error" at bounding box center [420, 170] width 383 height 17
click at [597, 207] on button "Retry" at bounding box center [592, 217] width 40 height 22
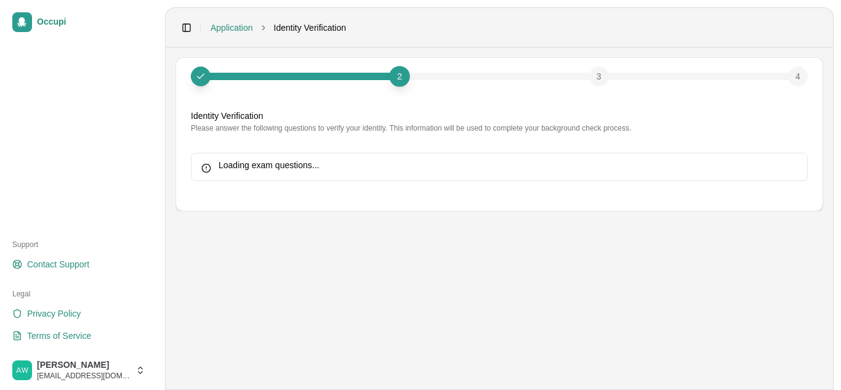
click at [601, 165] on div "Loading exam questions..." at bounding box center [499, 165] width 596 height 12
click at [601, 164] on body "Occupi Support Contact Support Legal Privacy Policy Terms of Service [PERSON_NA…" at bounding box center [420, 195] width 841 height 390
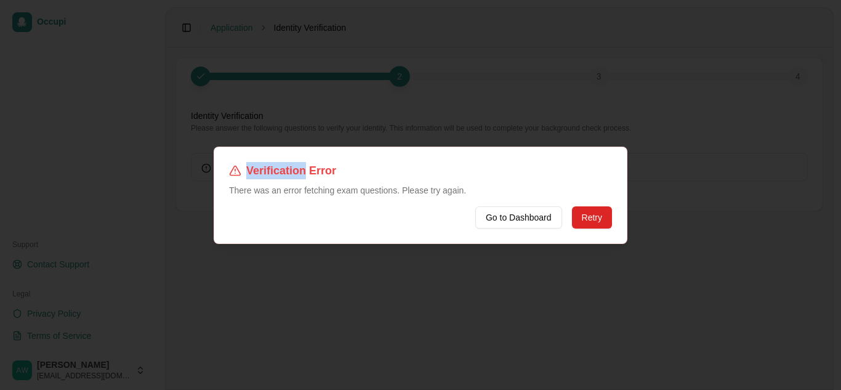
click at [601, 164] on h2 "Verification Error" at bounding box center [420, 170] width 383 height 17
drag, startPoint x: 533, startPoint y: 203, endPoint x: 554, endPoint y: 241, distance: 44.1
click at [538, 229] on div "Verification Error There was an error fetching exam questions. Please try again…" at bounding box center [421, 195] width 414 height 97
click at [594, 223] on button "Retry" at bounding box center [592, 217] width 40 height 22
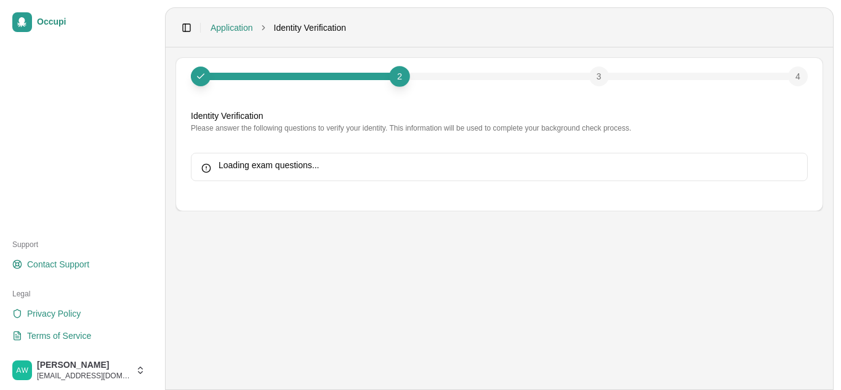
click at [384, 179] on div "Loading exam questions..." at bounding box center [499, 167] width 617 height 28
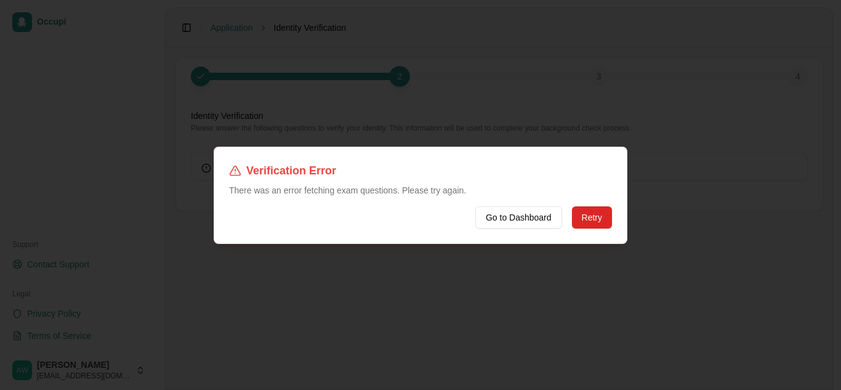
click at [383, 178] on body "Occupi Support Contact Support Legal Privacy Policy Terms of Service [PERSON_NA…" at bounding box center [420, 195] width 841 height 390
drag, startPoint x: 228, startPoint y: 182, endPoint x: 267, endPoint y: 183, distance: 39.4
click at [234, 183] on div "Verification Error There was an error fetching exam questions. Please try again…" at bounding box center [421, 195] width 414 height 97
click at [586, 223] on button "Retry" at bounding box center [592, 217] width 40 height 22
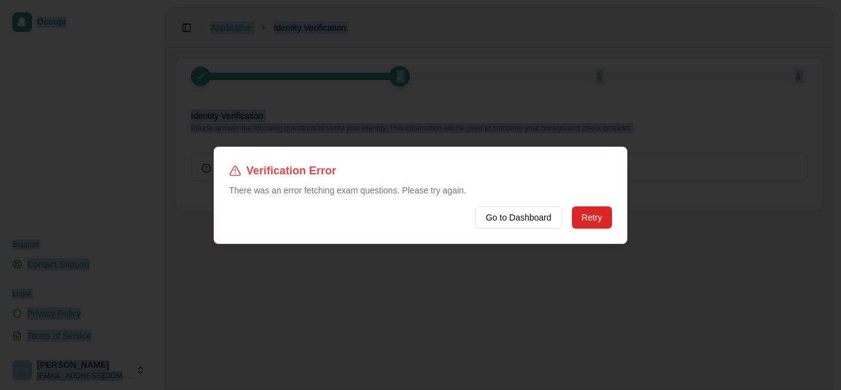
click at [399, 169] on body "Occupi Support Contact Support Legal Privacy Policy Terms of Service April With…" at bounding box center [420, 195] width 841 height 390
drag, startPoint x: 399, startPoint y: 169, endPoint x: 506, endPoint y: 204, distance: 112.8
click at [399, 169] on h2 "Verification Error" at bounding box center [420, 170] width 383 height 17
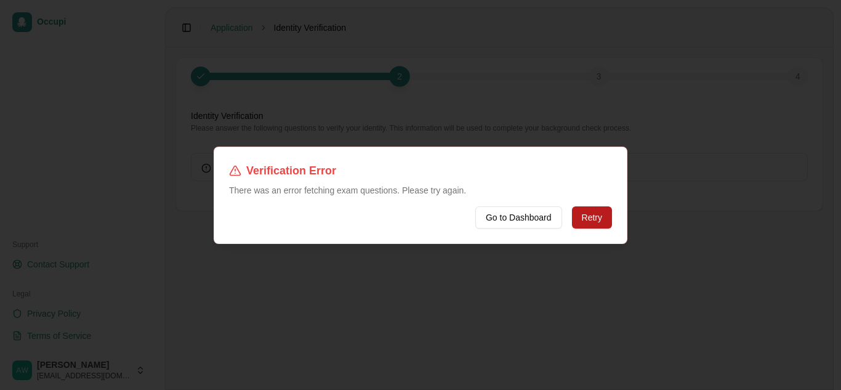
click at [586, 220] on button "Retry" at bounding box center [592, 217] width 40 height 22
click at [594, 219] on button "Retry" at bounding box center [592, 217] width 40 height 22
click at [525, 222] on button "Go to Dashboard" at bounding box center [519, 217] width 87 height 22
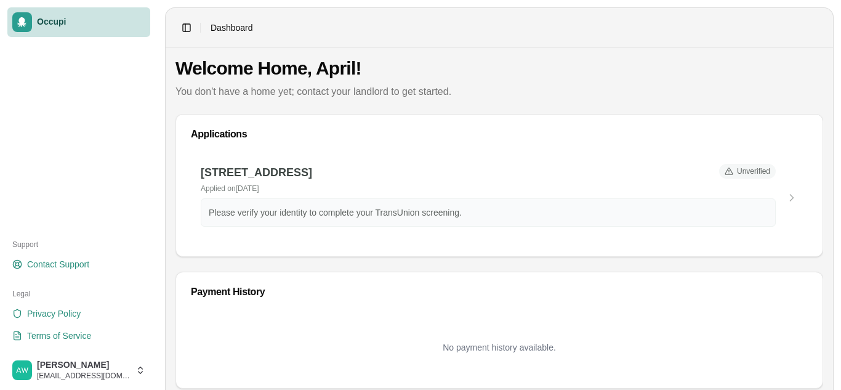
click at [230, 95] on p "You don't have a home yet; contact your landlord to get started." at bounding box center [500, 91] width 648 height 15
click at [231, 95] on p "You don't have a home yet; contact your landlord to get started." at bounding box center [500, 91] width 648 height 15
click at [187, 28] on button "Toggle Sidebar" at bounding box center [186, 27] width 17 height 17
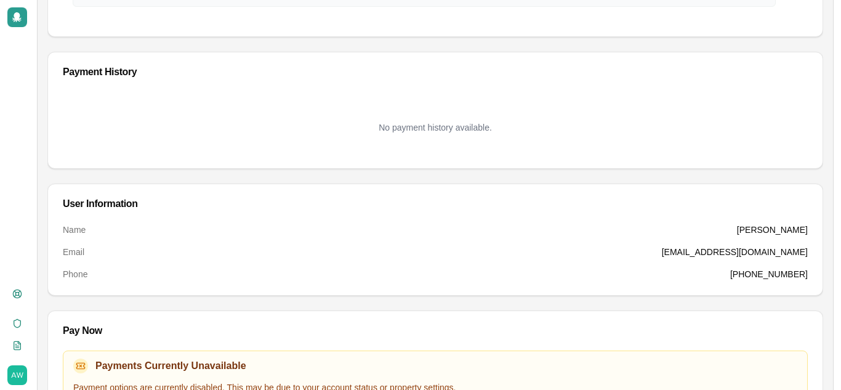
scroll to position [259, 0]
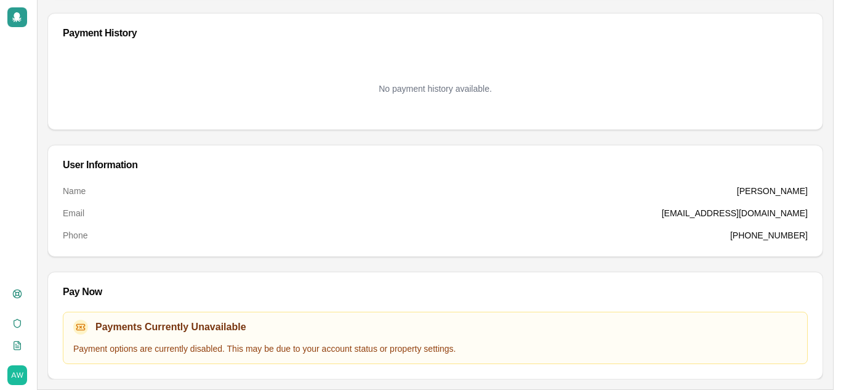
drag, startPoint x: 160, startPoint y: 322, endPoint x: 110, endPoint y: 325, distance: 49.4
click at [156, 322] on h3 "Payments Currently Unavailable" at bounding box center [170, 327] width 151 height 15
click at [78, 328] on icon at bounding box center [81, 327] width 10 height 10
click at [79, 328] on icon at bounding box center [81, 327] width 10 height 10
click at [82, 330] on icon at bounding box center [81, 327] width 10 height 10
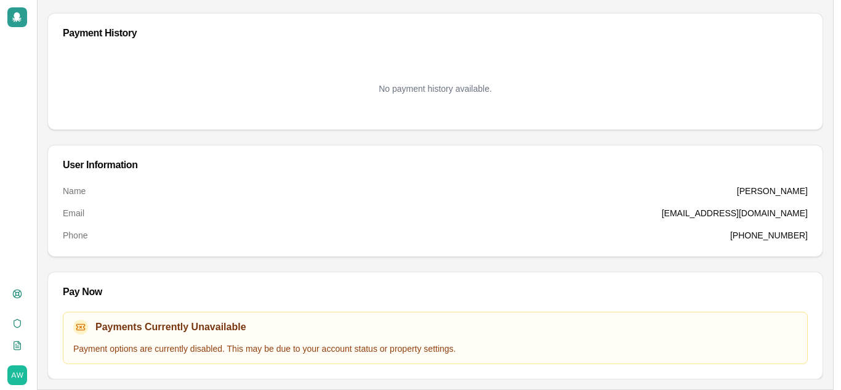
click at [82, 330] on icon at bounding box center [81, 327] width 10 height 10
click at [79, 325] on icon at bounding box center [81, 327] width 10 height 10
click at [83, 328] on icon at bounding box center [81, 327] width 10 height 10
drag, startPoint x: 85, startPoint y: 330, endPoint x: 103, endPoint y: 317, distance: 22.6
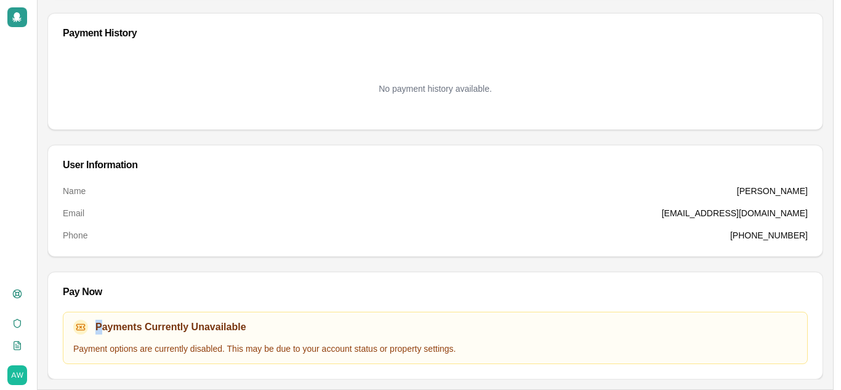
click at [103, 317] on div "Payments Currently Unavailable Payment options are currently disabled. This may…" at bounding box center [435, 338] width 745 height 52
click at [272, 311] on div "Pay Now Payments Currently Unavailable Payment options are currently disabled. …" at bounding box center [435, 326] width 776 height 108
drag, startPoint x: 278, startPoint y: 322, endPoint x: 310, endPoint y: 316, distance: 32.6
click at [310, 316] on div "Payments Currently Unavailable Payment options are currently disabled. This may…" at bounding box center [435, 338] width 745 height 52
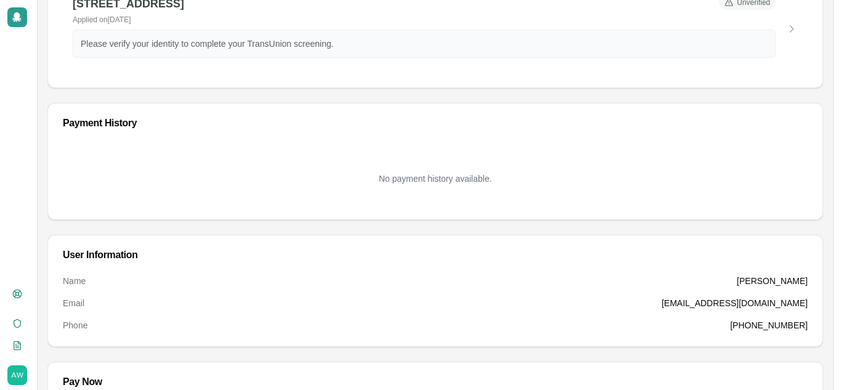
scroll to position [0, 0]
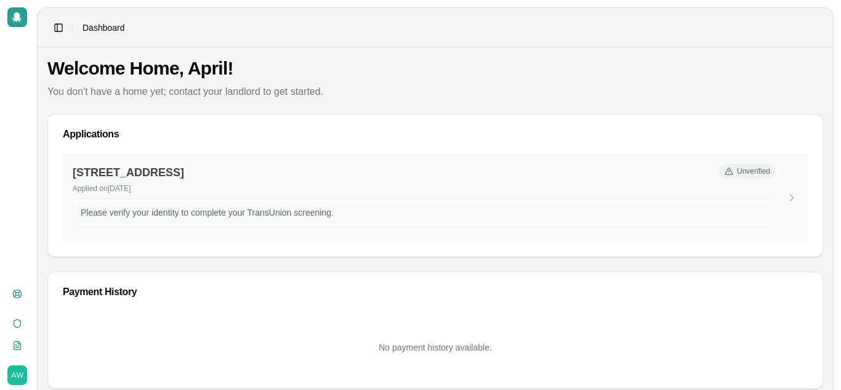
click at [747, 176] on div "Unverified" at bounding box center [747, 171] width 57 height 15
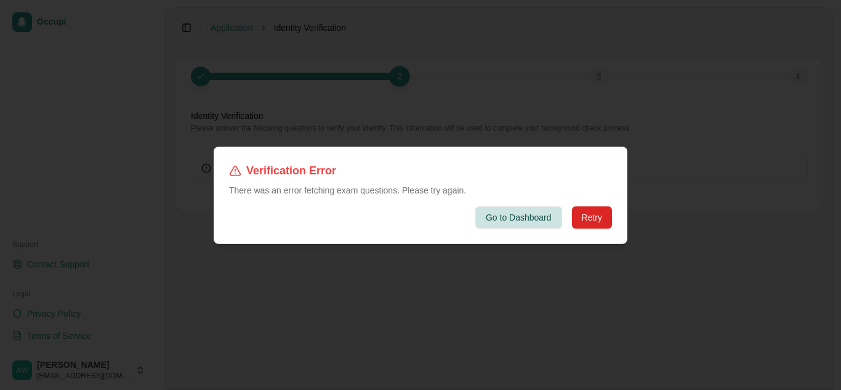
drag, startPoint x: 511, startPoint y: 216, endPoint x: 503, endPoint y: 210, distance: 9.6
click at [504, 212] on button "Go to Dashboard" at bounding box center [519, 217] width 87 height 22
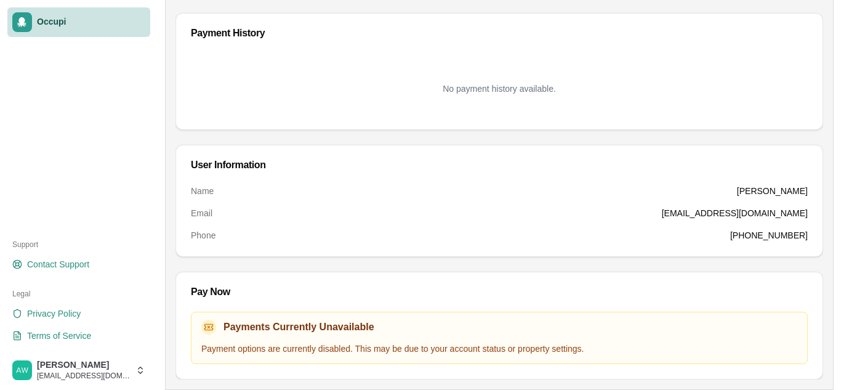
scroll to position [52, 0]
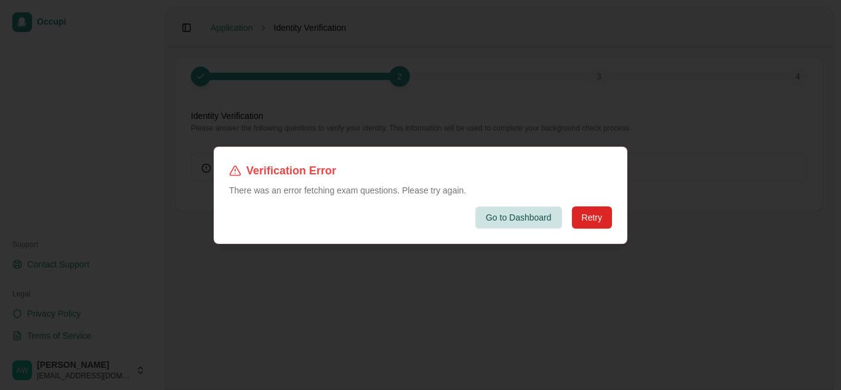
click at [501, 211] on button "Go to Dashboard" at bounding box center [519, 217] width 87 height 22
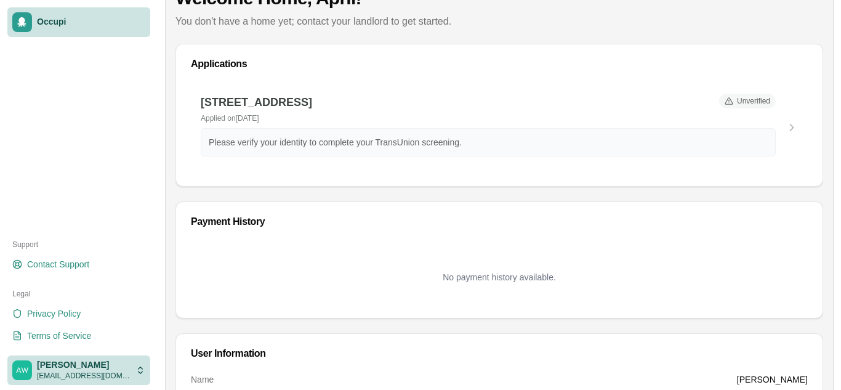
scroll to position [259, 0]
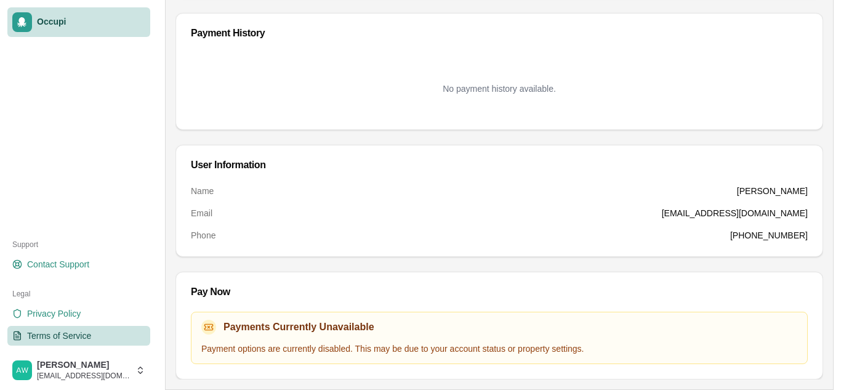
click at [85, 335] on span "Terms of Service" at bounding box center [59, 336] width 64 height 12
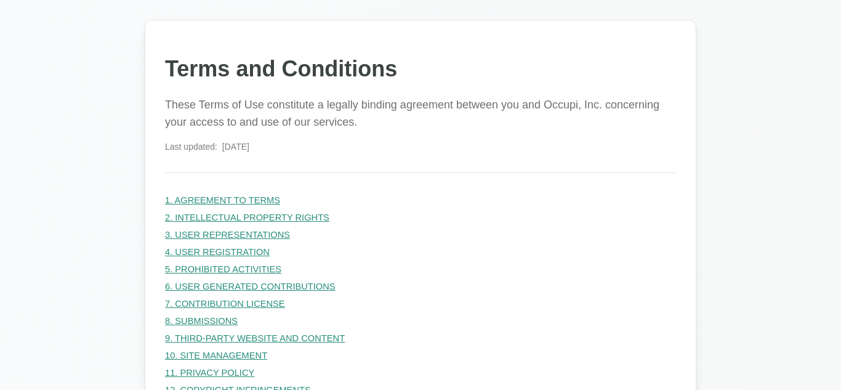
click at [241, 196] on link "1. AGREEMENT TO TERMS" at bounding box center [222, 200] width 115 height 10
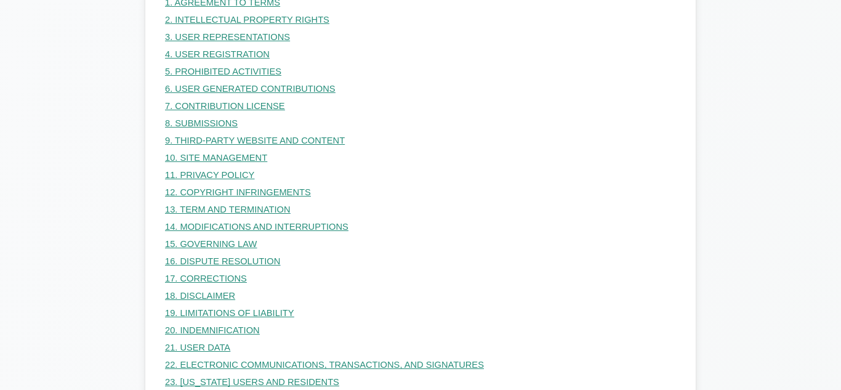
scroll to position [276, 0]
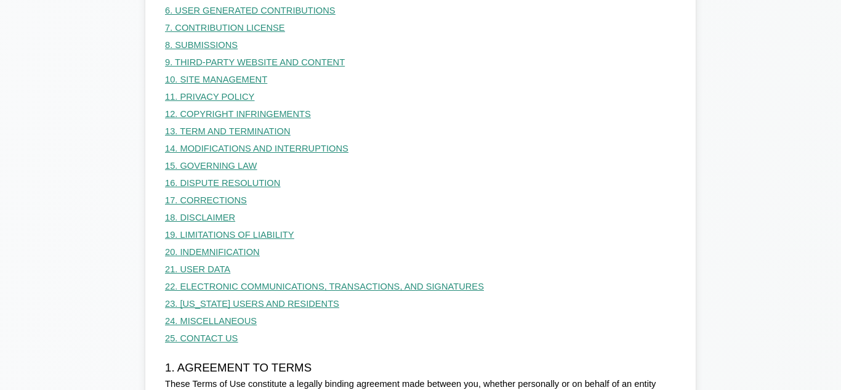
click at [208, 339] on link "25. CONTACT US" at bounding box center [201, 338] width 73 height 10
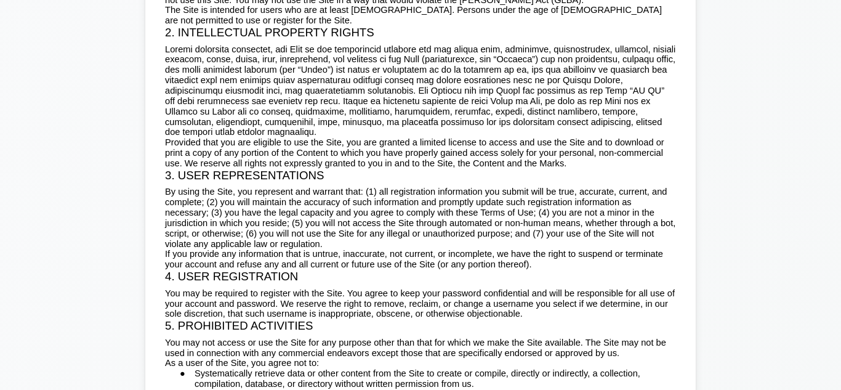
scroll to position [709, 0]
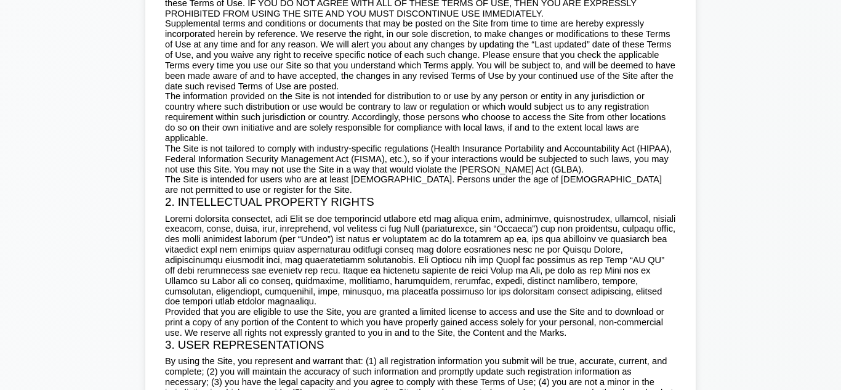
scroll to position [637, 0]
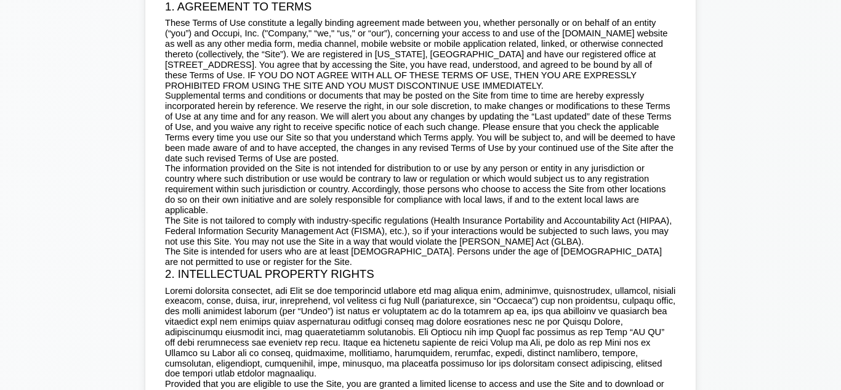
scroll to position [259, 0]
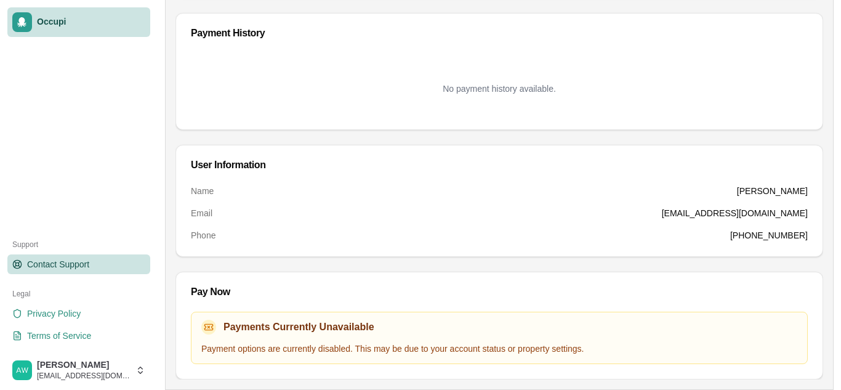
click at [54, 269] on span "Contact Support" at bounding box center [58, 264] width 62 height 12
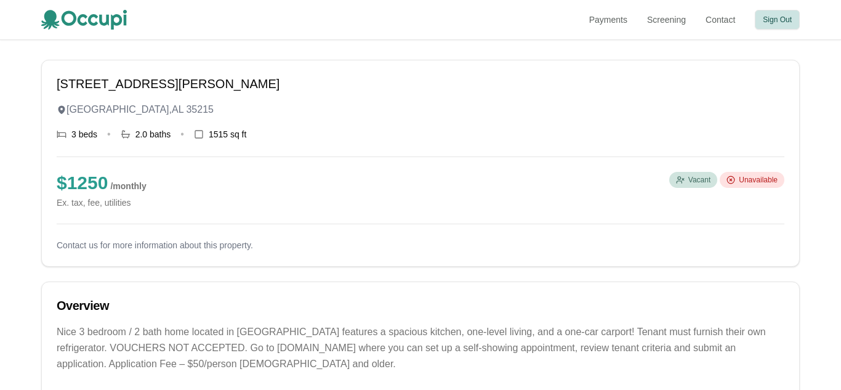
click at [786, 25] on button "Sign Out" at bounding box center [777, 20] width 45 height 20
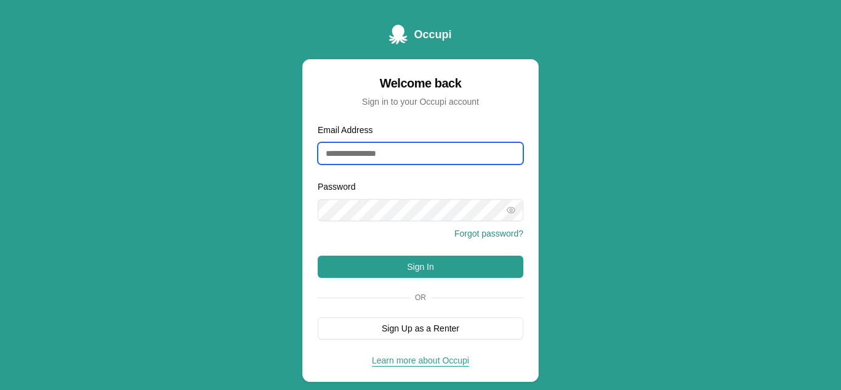
type input "**********"
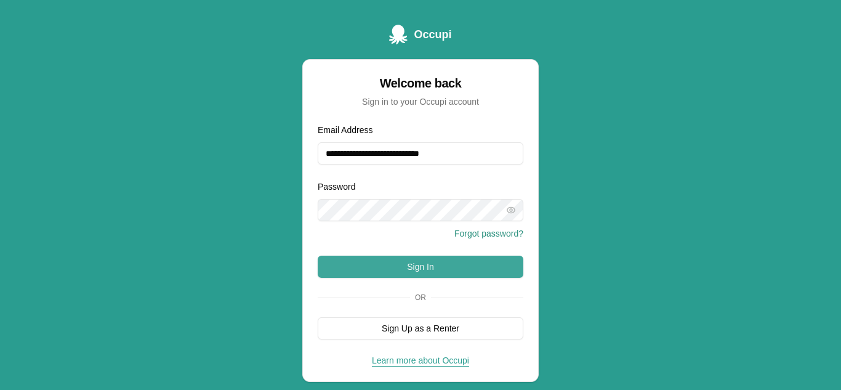
click at [413, 264] on button "Sign In" at bounding box center [421, 267] width 206 height 22
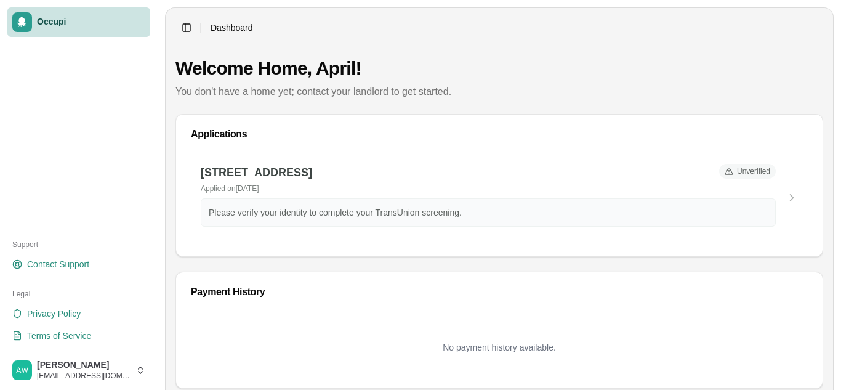
click at [508, 94] on p "You don't have a home yet; contact your landlord to get started." at bounding box center [500, 91] width 648 height 15
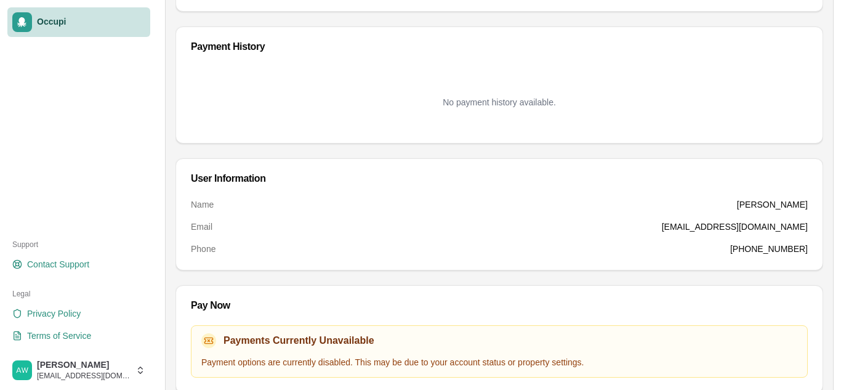
scroll to position [259, 0]
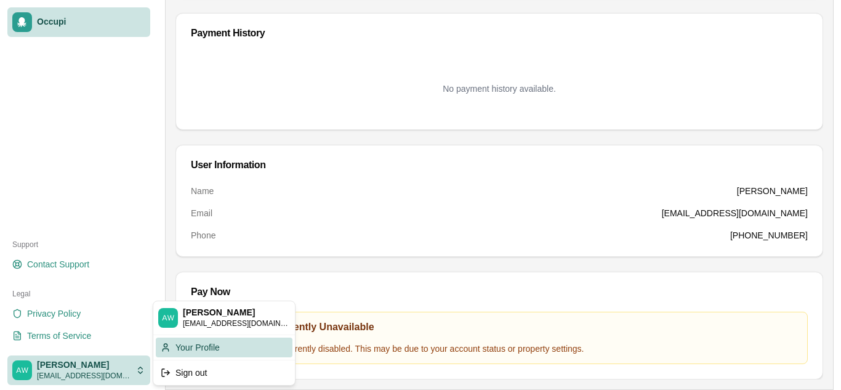
click at [190, 349] on div "Your Profile" at bounding box center [224, 348] width 137 height 20
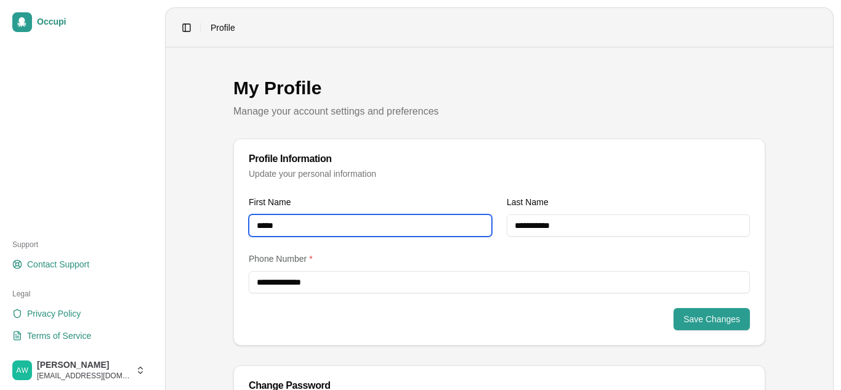
click at [371, 229] on input "*****" at bounding box center [370, 225] width 243 height 22
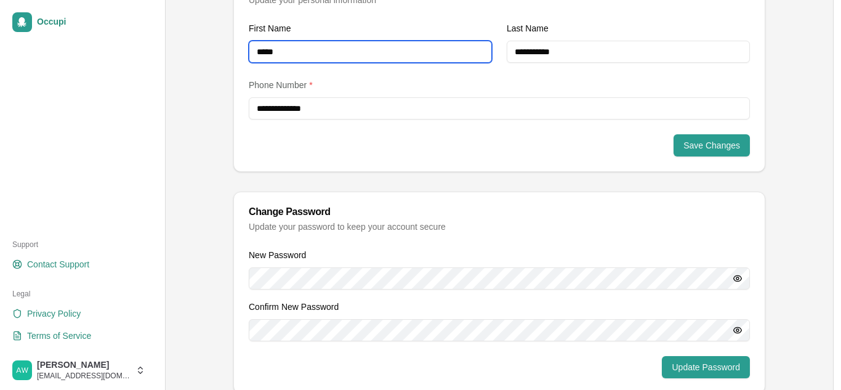
scroll to position [208, 0]
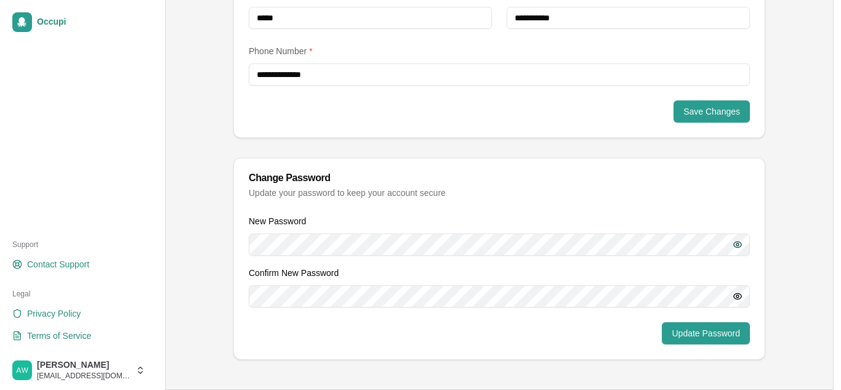
click at [739, 248] on button "button" at bounding box center [738, 244] width 25 height 22
click at [735, 299] on button "button" at bounding box center [738, 296] width 25 height 22
click at [515, 293] on div "Confirm New Password" at bounding box center [499, 286] width 501 height 42
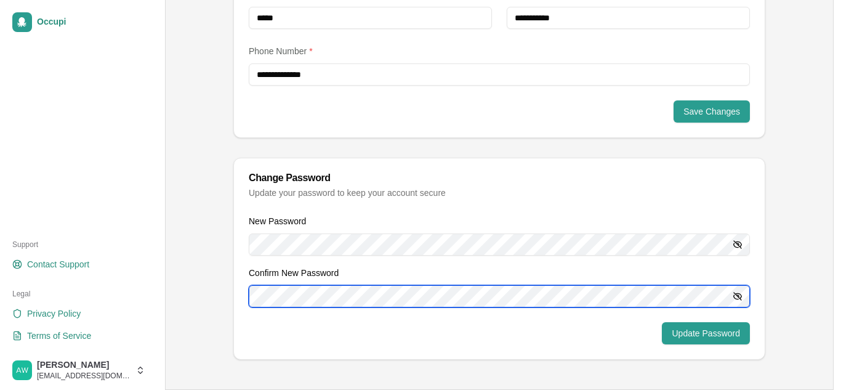
drag, startPoint x: 507, startPoint y: 283, endPoint x: 475, endPoint y: 307, distance: 40.0
click at [475, 307] on form "New Password Confirm New Password Update Password" at bounding box center [499, 279] width 501 height 131
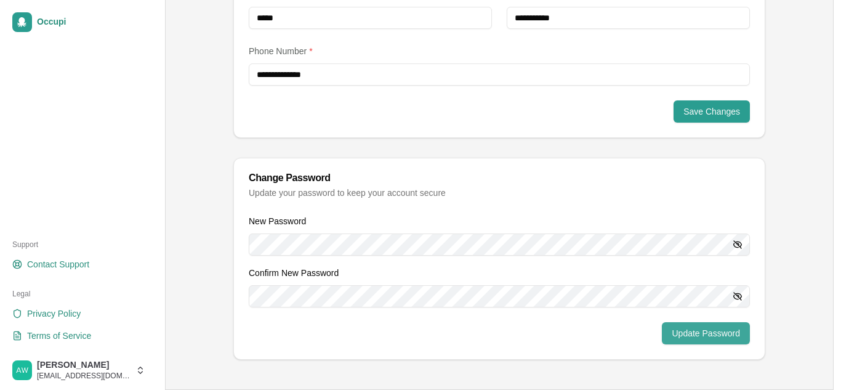
click at [731, 324] on button "Update Password" at bounding box center [706, 333] width 88 height 22
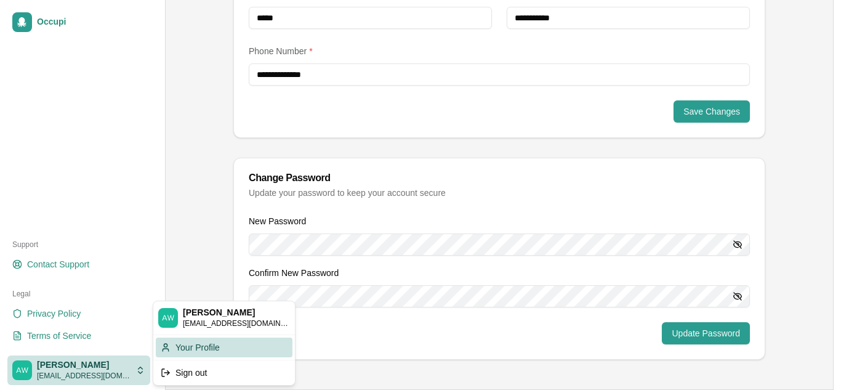
click at [196, 348] on div "Your Profile" at bounding box center [224, 348] width 137 height 20
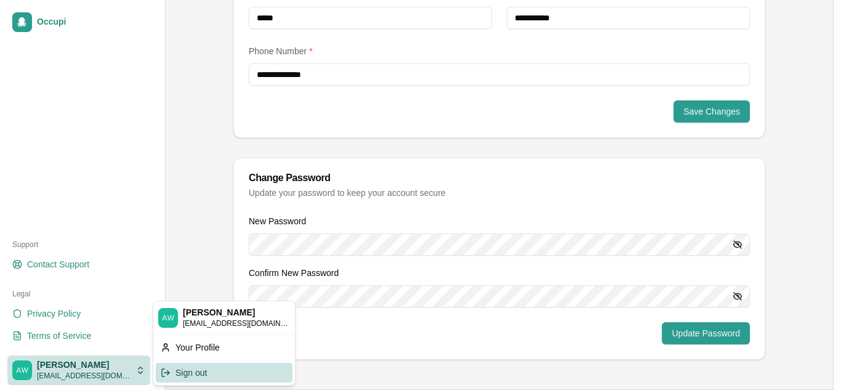
click at [183, 375] on div "Sign out" at bounding box center [224, 373] width 137 height 20
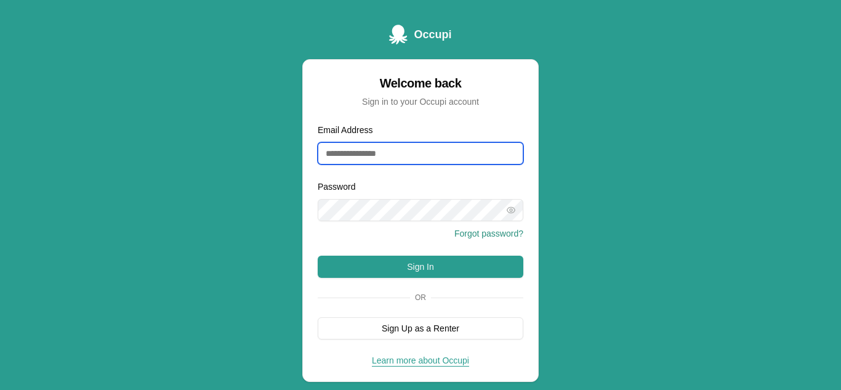
type input "**********"
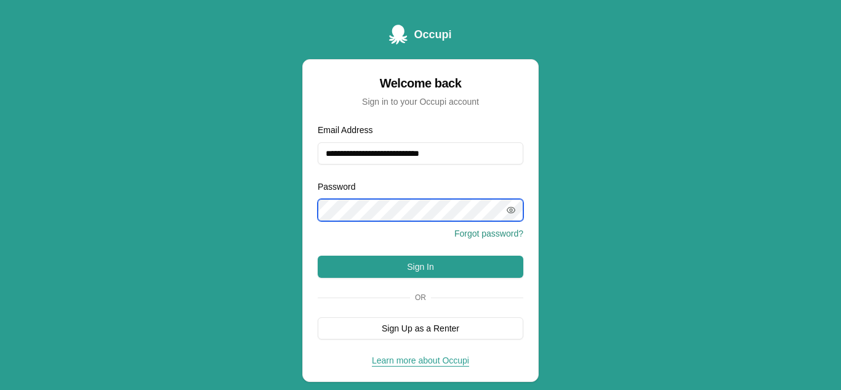
click at [506, 214] on div at bounding box center [421, 210] width 206 height 22
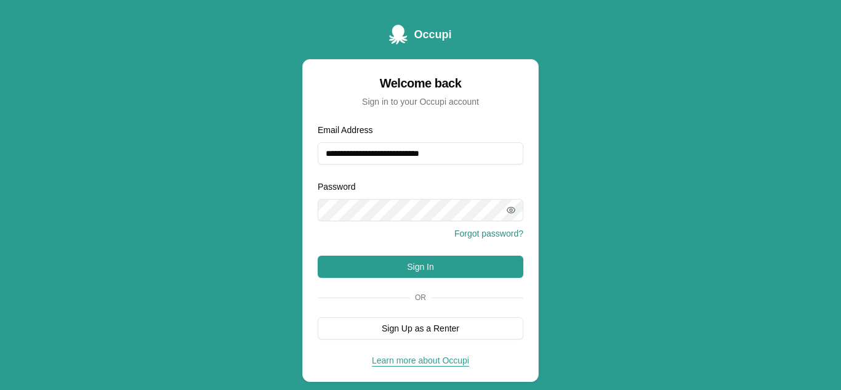
click at [513, 213] on icon "button" at bounding box center [511, 210] width 10 height 10
click at [469, 268] on button "Sign In" at bounding box center [421, 267] width 206 height 22
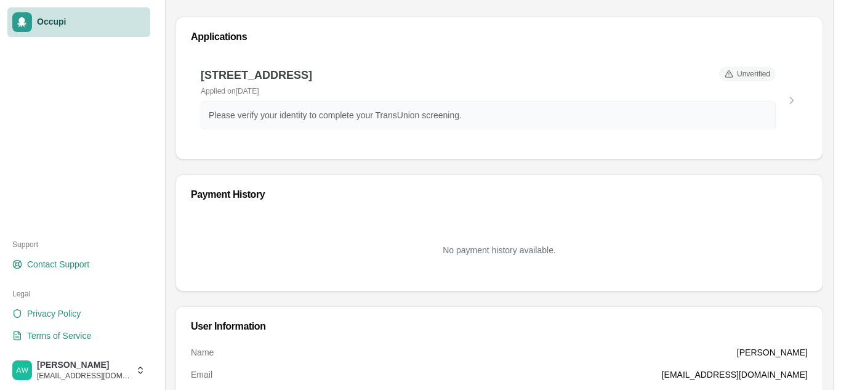
scroll to position [259, 0]
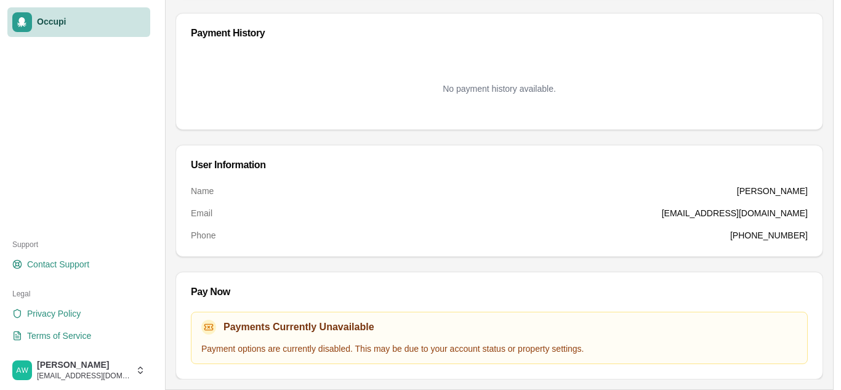
click at [503, 335] on div "Payments Currently Unavailable Payment options are currently disabled. This may…" at bounding box center [499, 338] width 596 height 36
click at [504, 336] on div "Payments Currently Unavailable Payment options are currently disabled. This may…" at bounding box center [499, 338] width 596 height 36
drag, startPoint x: 502, startPoint y: 336, endPoint x: 432, endPoint y: 320, distance: 71.4
click at [501, 336] on div "Payments Currently Unavailable Payment options are currently disabled. This may…" at bounding box center [499, 338] width 596 height 36
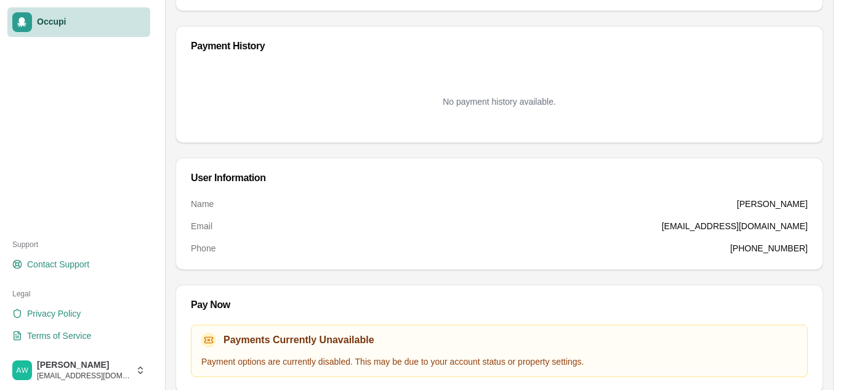
scroll to position [0, 0]
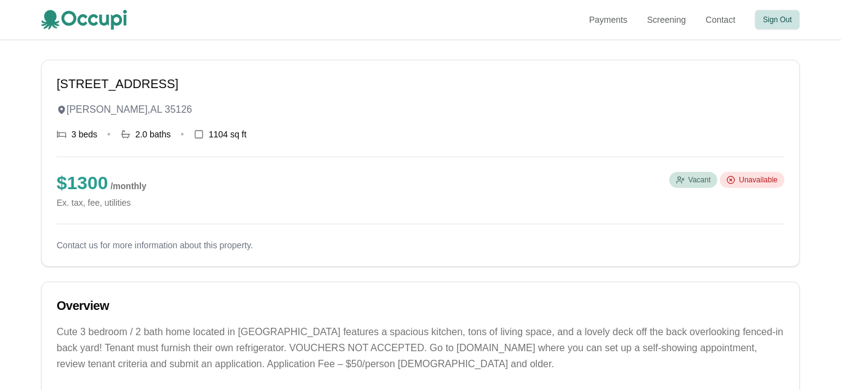
click at [779, 20] on button "Sign Out" at bounding box center [777, 20] width 45 height 20
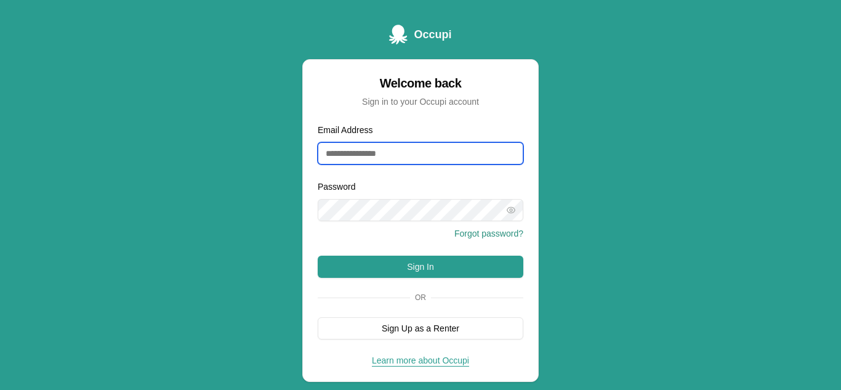
type input "**********"
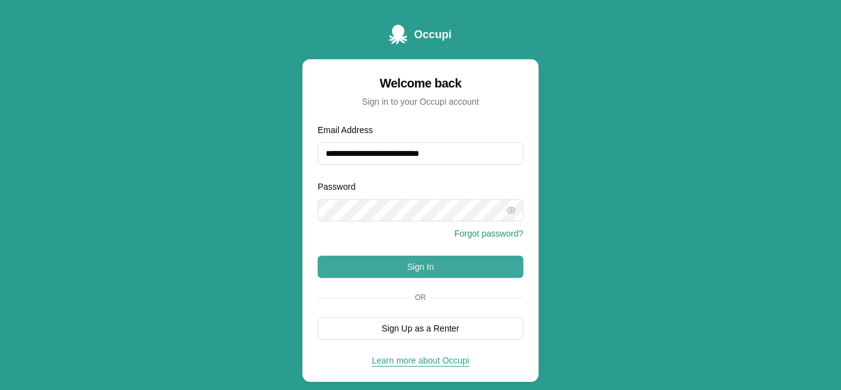
click at [464, 271] on button "Sign In" at bounding box center [421, 267] width 206 height 22
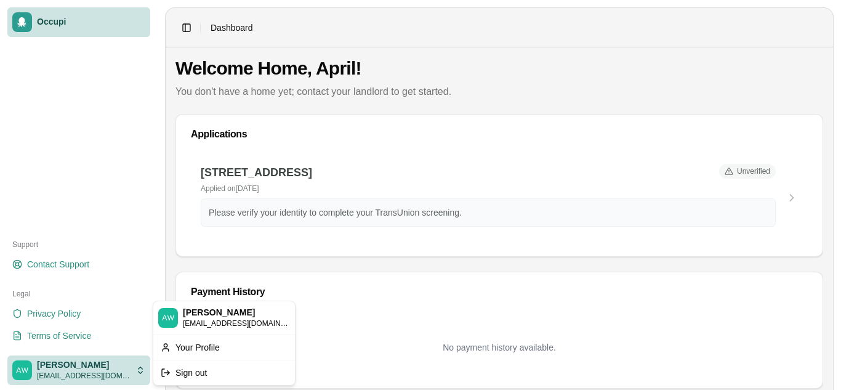
click at [140, 371] on html "Occupi Support Contact Support Legal Privacy Policy Terms of Service April With…" at bounding box center [420, 195] width 841 height 390
click at [190, 365] on div "Sign out" at bounding box center [224, 373] width 137 height 20
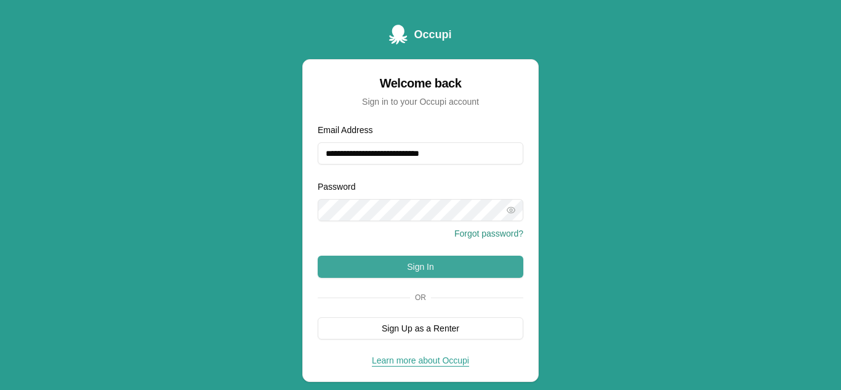
click at [420, 265] on button "Sign In" at bounding box center [421, 267] width 206 height 22
click at [487, 170] on form "**********" at bounding box center [421, 231] width 206 height 217
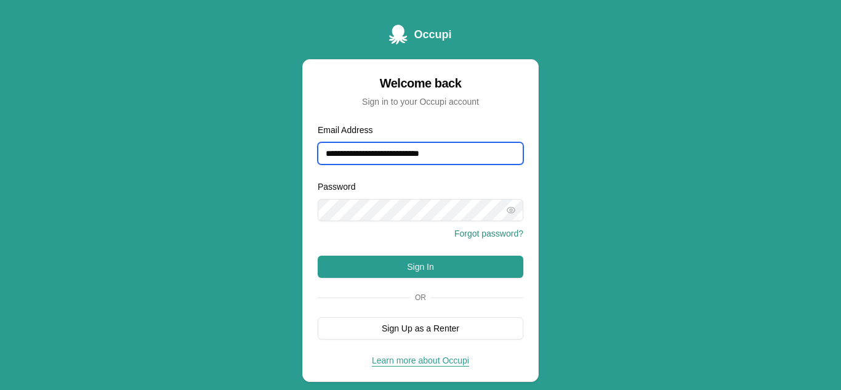
click at [479, 156] on input "**********" at bounding box center [421, 153] width 206 height 22
type input "*"
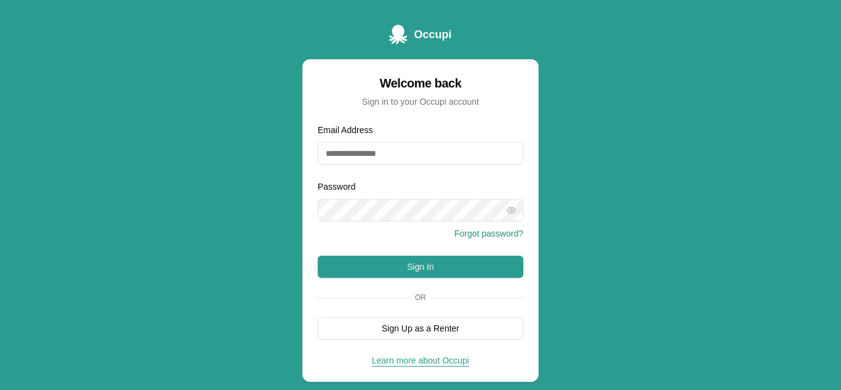
click at [547, 156] on div "Occupi Welcome back Sign in to your Occupi account Email Address Password Forgo…" at bounding box center [420, 215] width 841 height 431
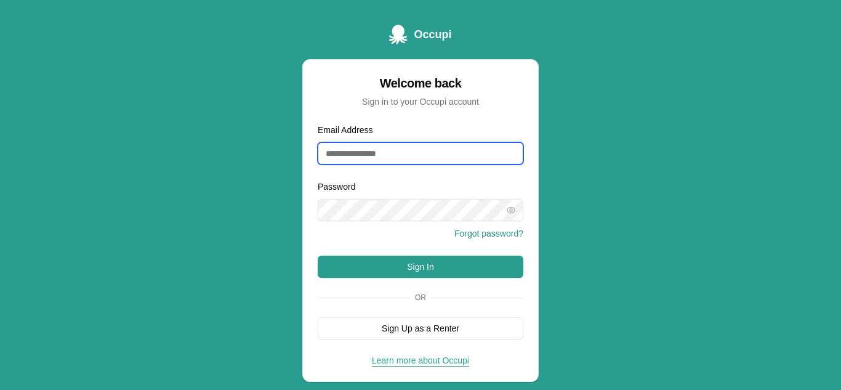
click at [362, 153] on input "Email Address" at bounding box center [421, 153] width 206 height 22
type input "**********"
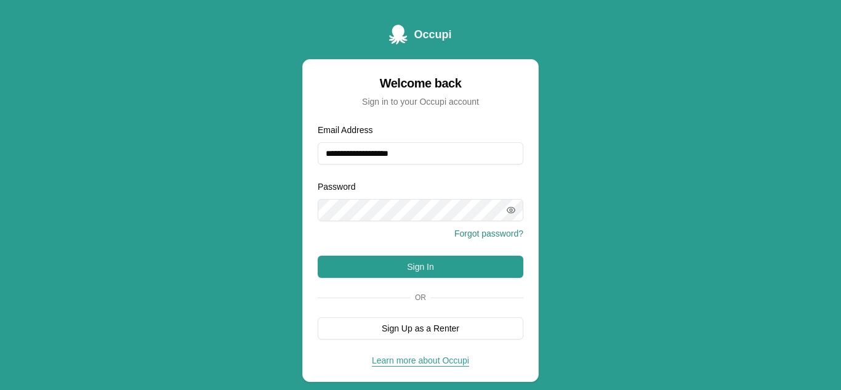
click at [508, 209] on icon "button" at bounding box center [512, 210] width 8 height 6
click at [603, 235] on div "**********" at bounding box center [420, 215] width 841 height 431
click at [439, 268] on button "Sign In" at bounding box center [421, 267] width 206 height 22
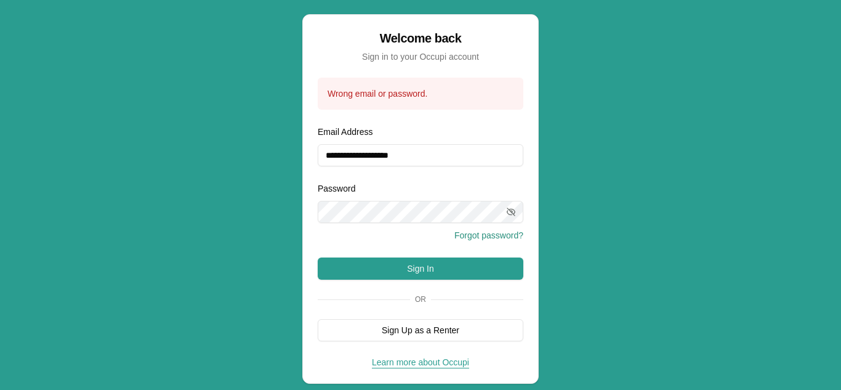
scroll to position [69, 0]
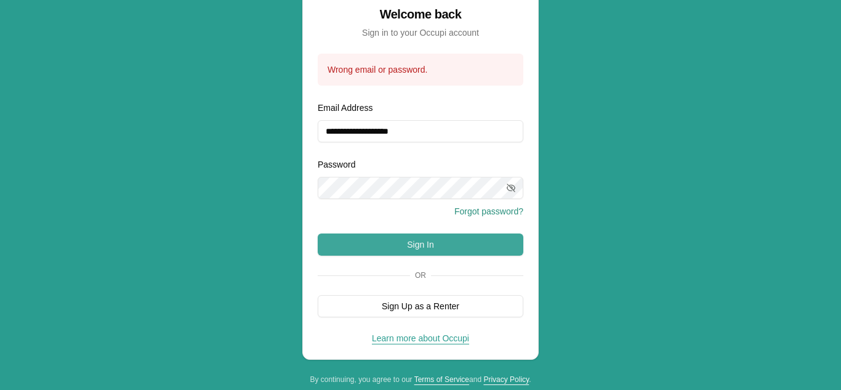
click at [443, 251] on button "Sign In" at bounding box center [421, 244] width 206 height 22
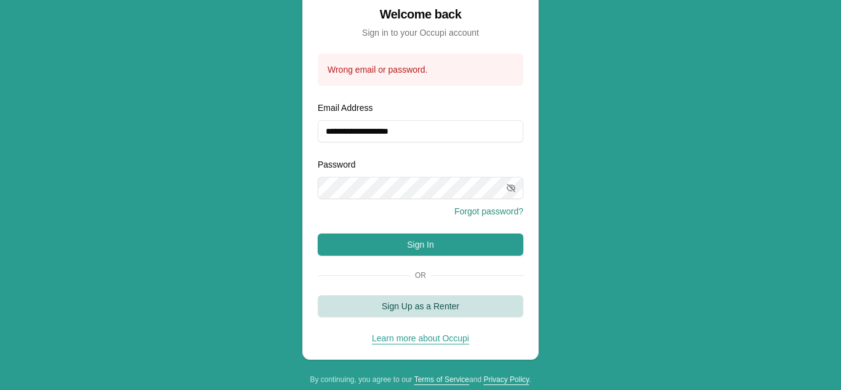
click at [430, 306] on button "Sign Up as a Renter" at bounding box center [421, 306] width 206 height 22
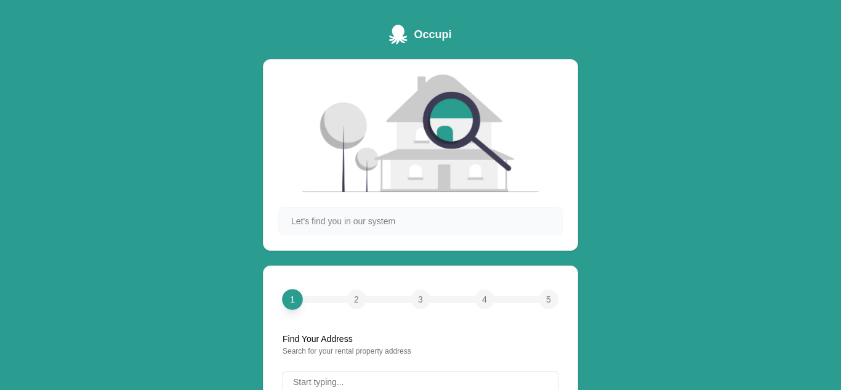
drag, startPoint x: 794, startPoint y: 81, endPoint x: 798, endPoint y: 76, distance: 6.5
click at [797, 78] on div "Occupi Let's find you in our system 1 2 3 4 5 Find Your Address Search for your…" at bounding box center [420, 254] width 841 height 509
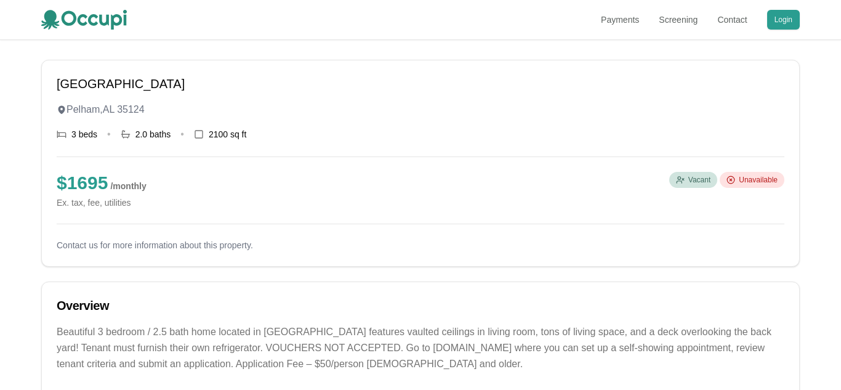
click at [760, 14] on nav "Payments Screening Contact Login" at bounding box center [700, 20] width 199 height 20
click at [785, 17] on button "Login" at bounding box center [783, 20] width 33 height 20
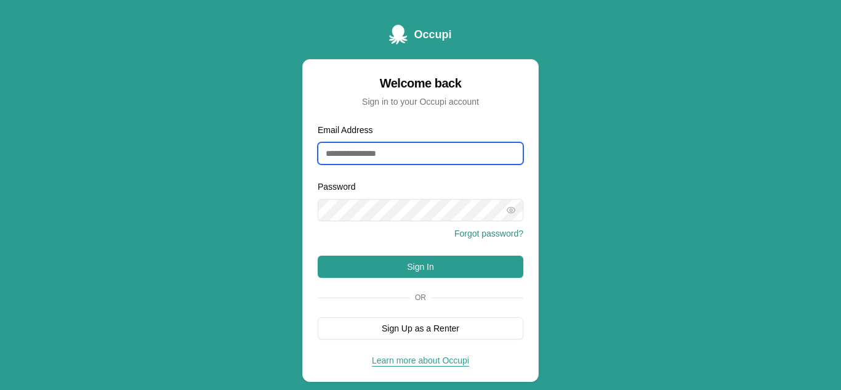
type input "**********"
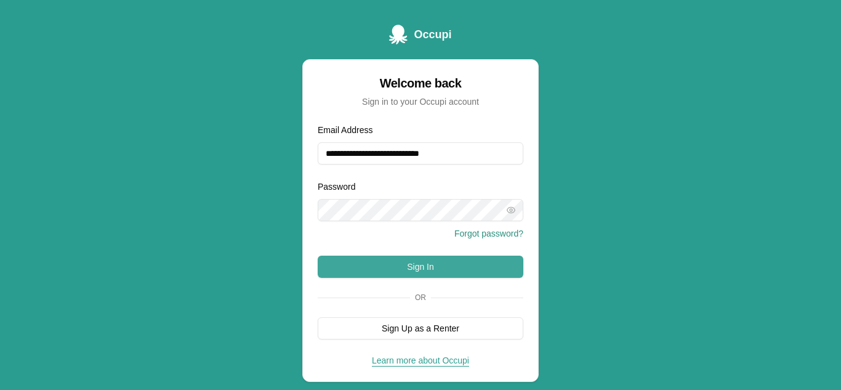
click at [431, 263] on button "Sign In" at bounding box center [421, 267] width 206 height 22
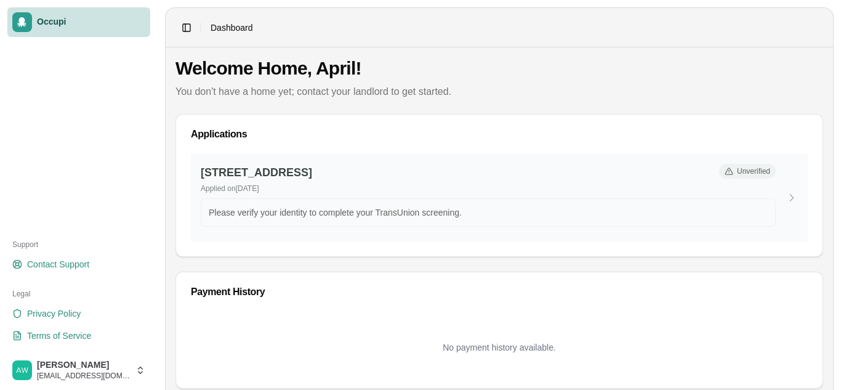
click at [750, 171] on span "Unverified" at bounding box center [753, 171] width 33 height 10
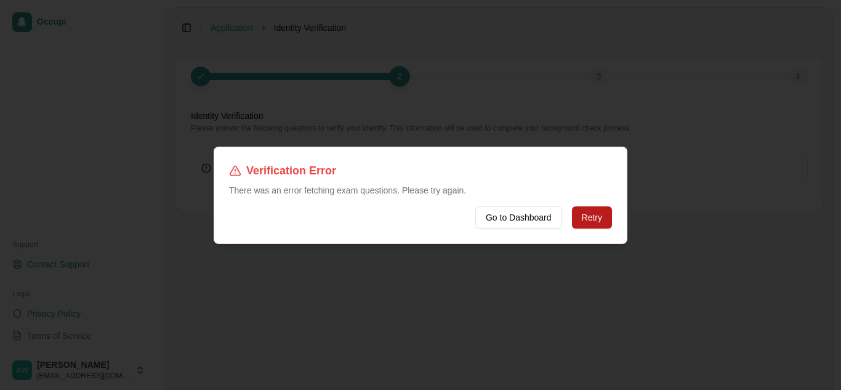
click at [585, 215] on button "Retry" at bounding box center [592, 217] width 40 height 22
click at [495, 224] on button "Go to Dashboard" at bounding box center [519, 217] width 87 height 22
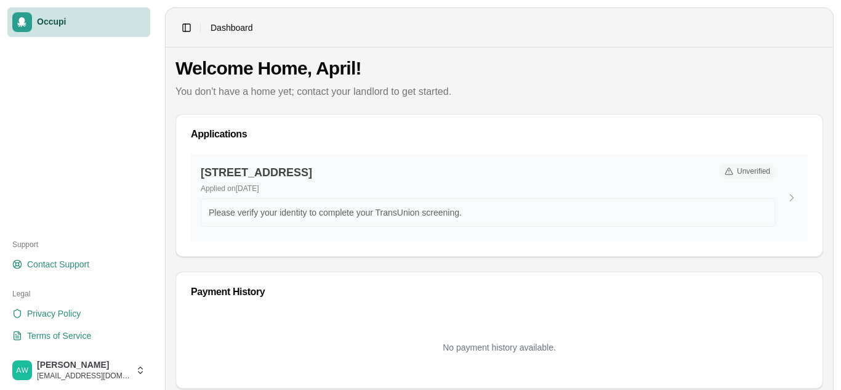
click at [793, 197] on icon at bounding box center [792, 198] width 3 height 6
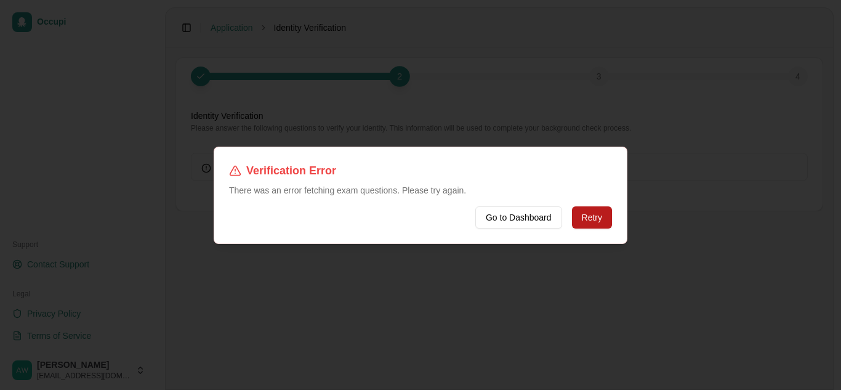
click at [595, 223] on button "Retry" at bounding box center [592, 217] width 40 height 22
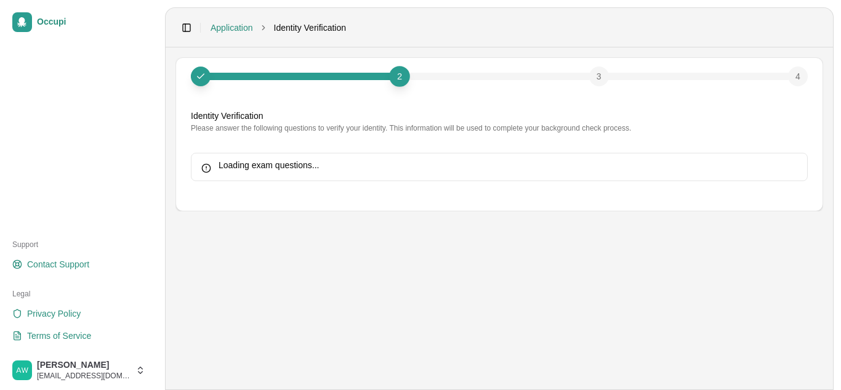
click at [419, 143] on div "2 3 4 Identity Verification Please answer the following questions to verify you…" at bounding box center [499, 134] width 647 height 153
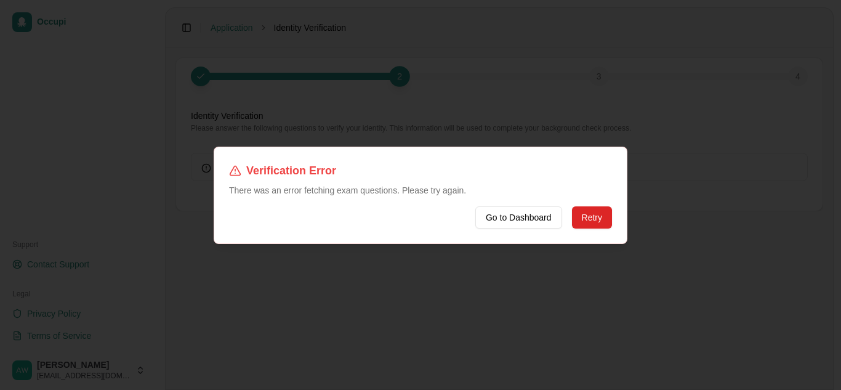
click at [401, 167] on h2 "Verification Error" at bounding box center [420, 170] width 383 height 17
click at [520, 221] on button "Go to Dashboard" at bounding box center [519, 217] width 87 height 22
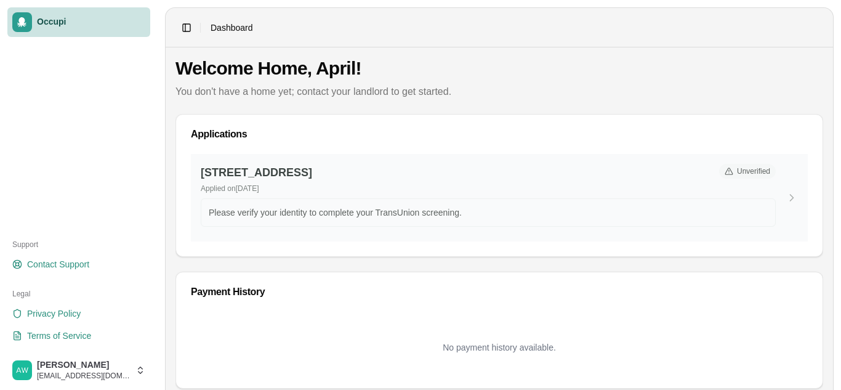
click at [424, 179] on h3 "[STREET_ADDRESS]" at bounding box center [455, 172] width 509 height 17
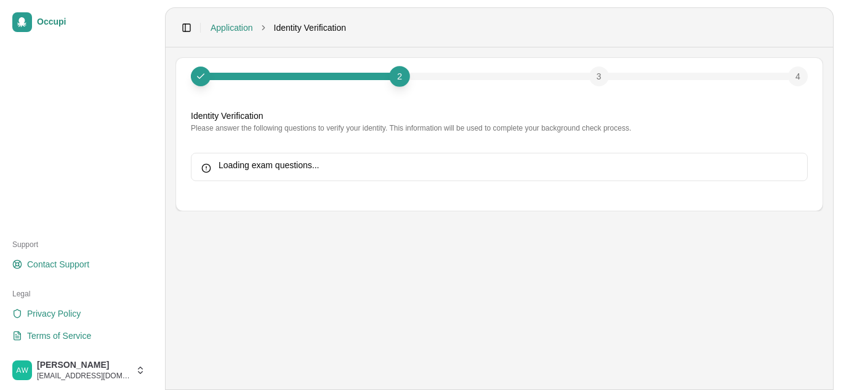
click at [426, 179] on div "Loading exam questions..." at bounding box center [499, 167] width 617 height 28
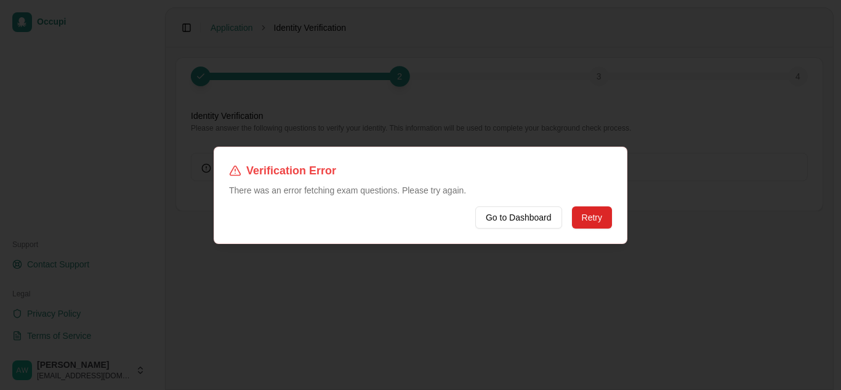
click at [426, 179] on div "Verification Error There was an error fetching exam questions. Please try again." at bounding box center [420, 179] width 383 height 34
click at [513, 216] on button "Go to Dashboard" at bounding box center [519, 217] width 87 height 22
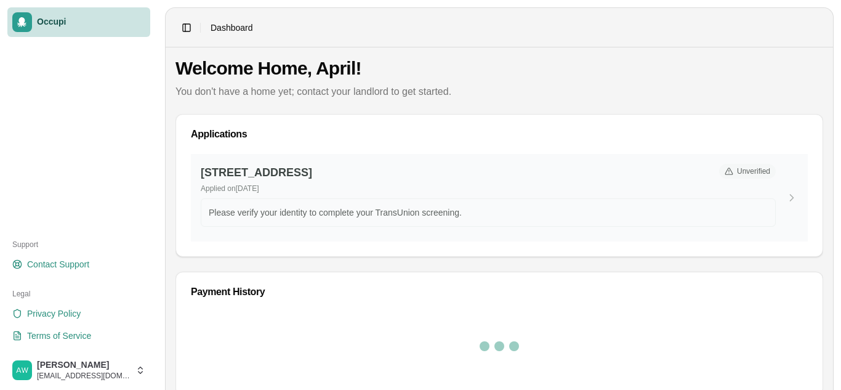
click at [513, 214] on p "Please verify your identity to complete your TransUnion screening." at bounding box center [488, 212] width 559 height 12
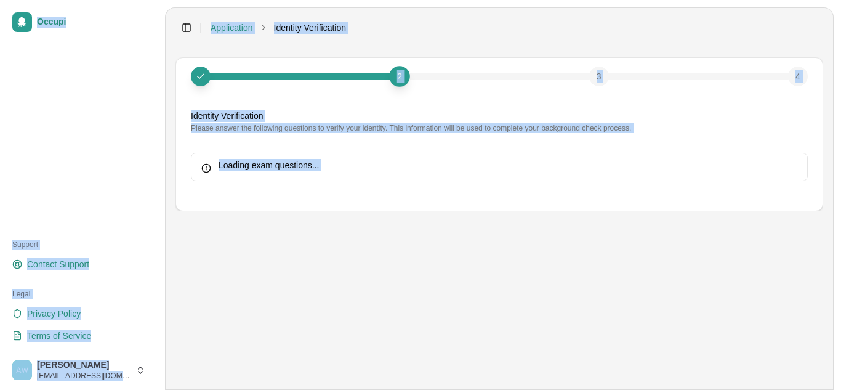
click at [513, 214] on main "2 3 4 Identity Verification Please answer the following questions to verify you…" at bounding box center [500, 218] width 668 height 342
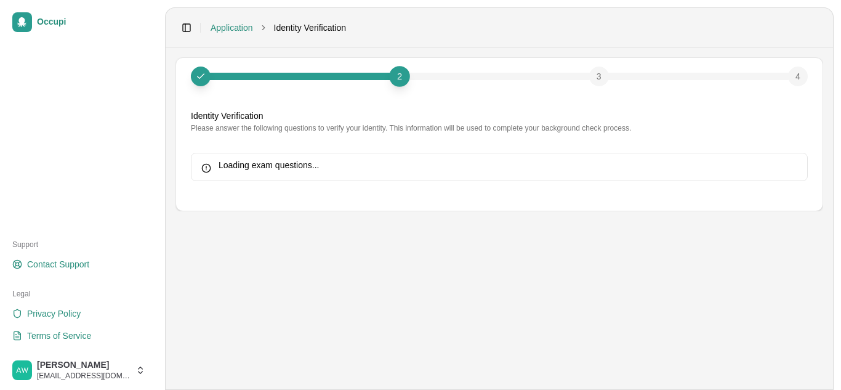
click at [513, 214] on body "Occupi Support Contact Support Legal Privacy Policy Terms of Service [PERSON_NA…" at bounding box center [420, 195] width 841 height 390
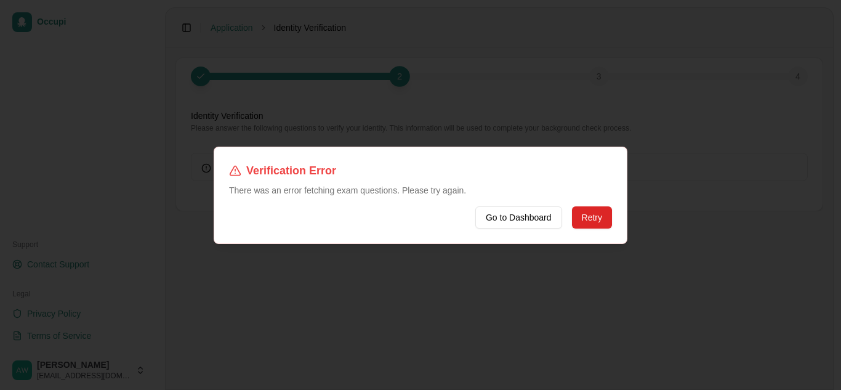
click at [513, 214] on button "Go to Dashboard" at bounding box center [519, 217] width 87 height 22
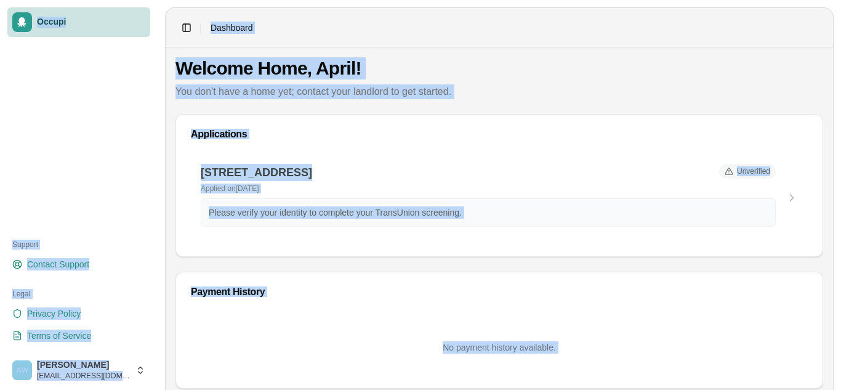
click at [513, 214] on p "Please verify your identity to complete your TransUnion screening." at bounding box center [488, 212] width 559 height 12
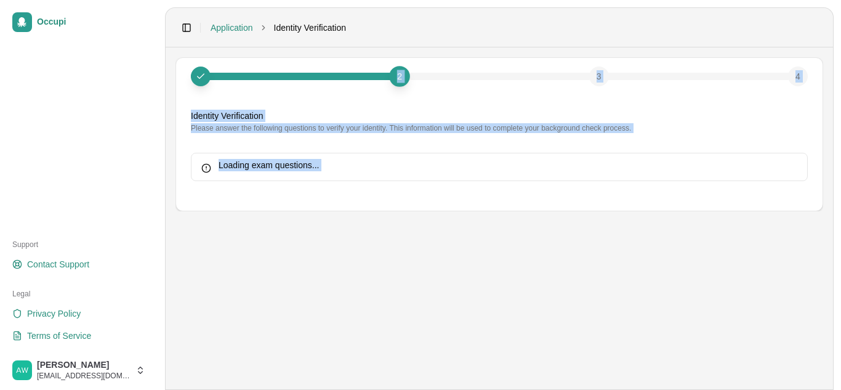
click at [513, 214] on main "2 3 4 Identity Verification Please answer the following questions to verify you…" at bounding box center [500, 218] width 668 height 342
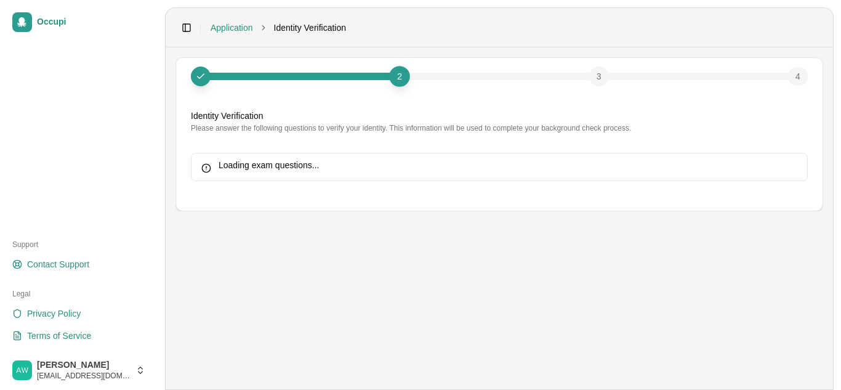
click at [513, 214] on body "Occupi Support Contact Support Legal Privacy Policy Terms of Service [PERSON_NA…" at bounding box center [420, 195] width 841 height 390
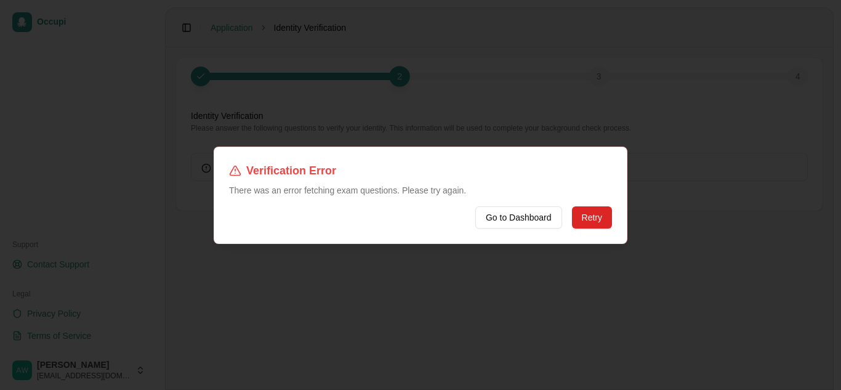
click at [513, 214] on button "Go to Dashboard" at bounding box center [519, 217] width 87 height 22
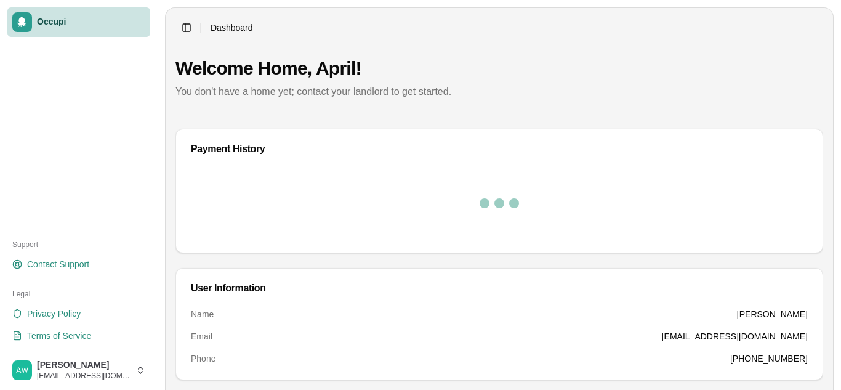
click at [513, 214] on div "Payment History User Information Name [PERSON_NAME] Email [EMAIL_ADDRESS][DOMAI…" at bounding box center [500, 394] width 648 height 530
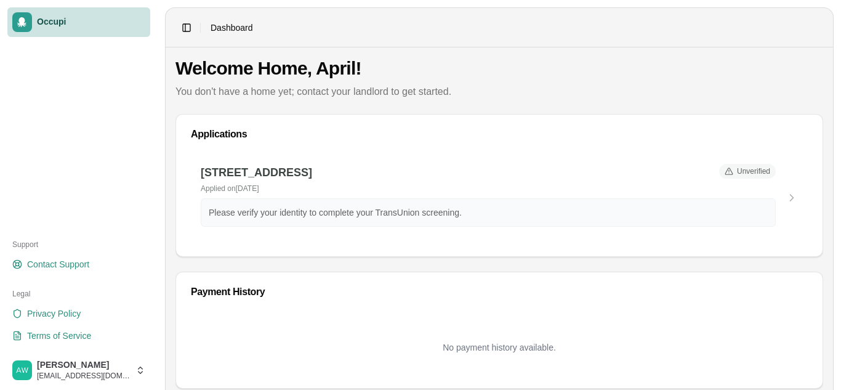
click at [513, 214] on p "Please verify your identity to complete your TransUnion screening." at bounding box center [488, 212] width 559 height 12
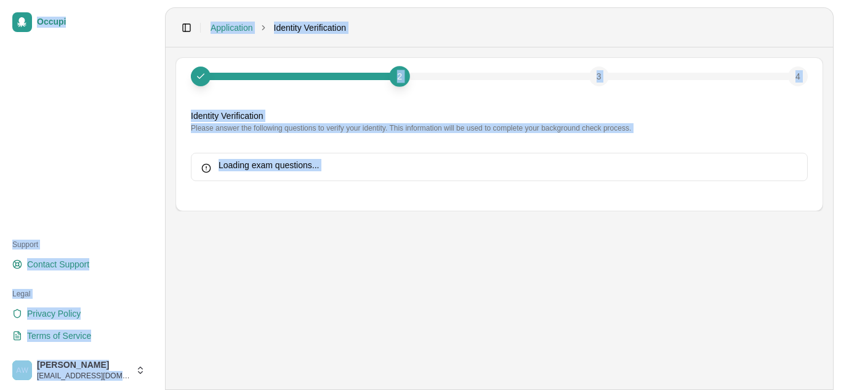
click at [513, 214] on main "2 3 4 Identity Verification Please answer the following questions to verify you…" at bounding box center [500, 218] width 668 height 342
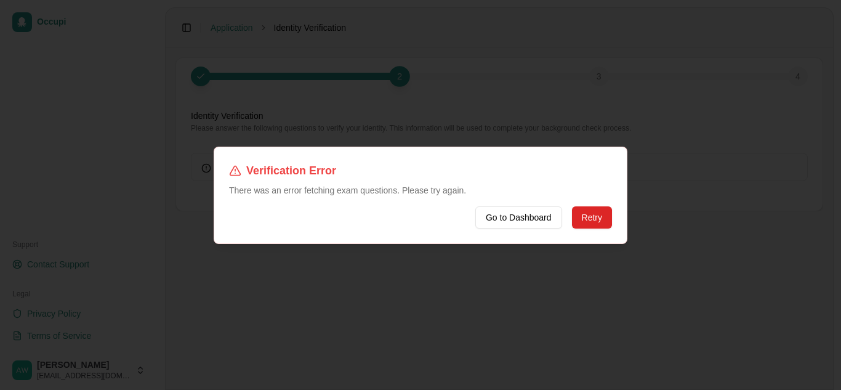
click at [513, 214] on body "Occupi Support Contact Support Legal Privacy Policy Terms of Service [PERSON_NA…" at bounding box center [420, 195] width 841 height 390
click at [513, 214] on button "Go to Dashboard" at bounding box center [519, 217] width 87 height 22
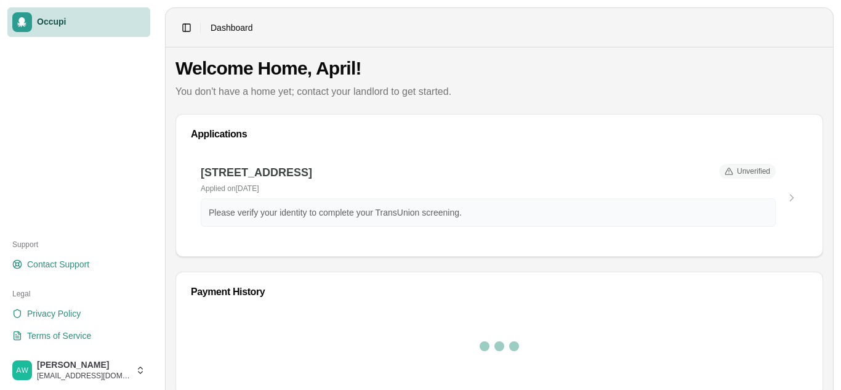
click at [513, 214] on p "Please verify your identity to complete your TransUnion screening." at bounding box center [488, 212] width 559 height 12
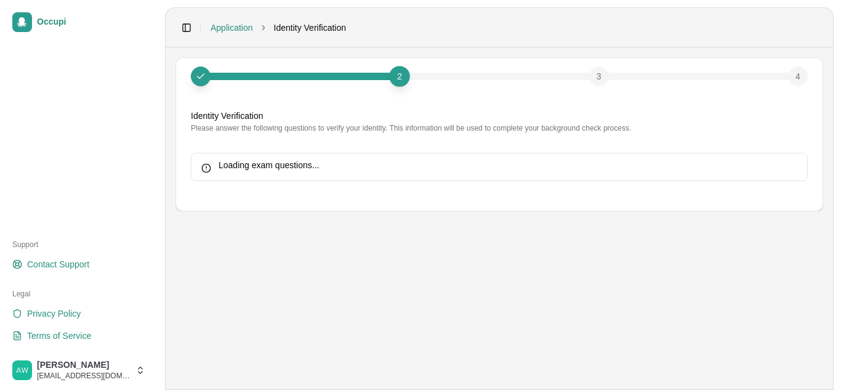
click at [513, 214] on main "2 3 4 Identity Verification Please answer the following questions to verify you…" at bounding box center [500, 218] width 668 height 342
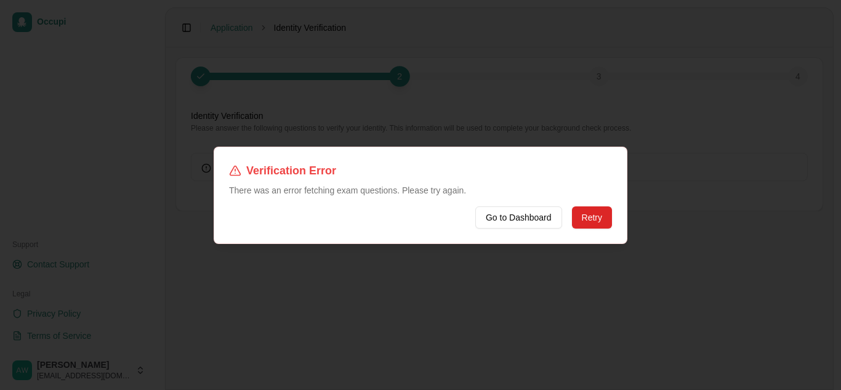
click at [513, 214] on button "Go to Dashboard" at bounding box center [519, 217] width 87 height 22
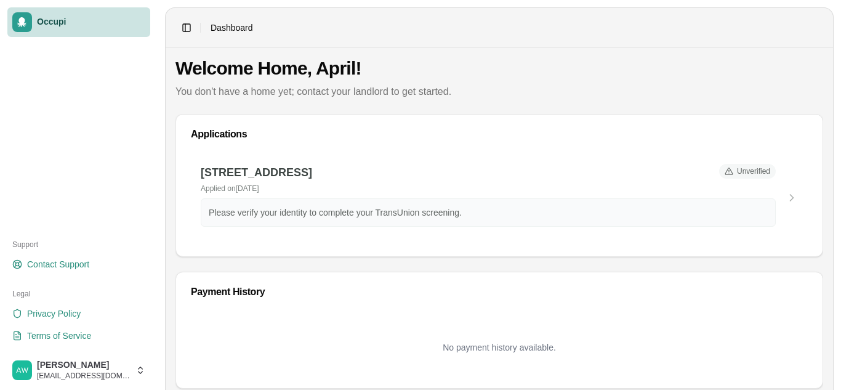
click at [513, 214] on p "Please verify your identity to complete your TransUnion screening." at bounding box center [488, 212] width 559 height 12
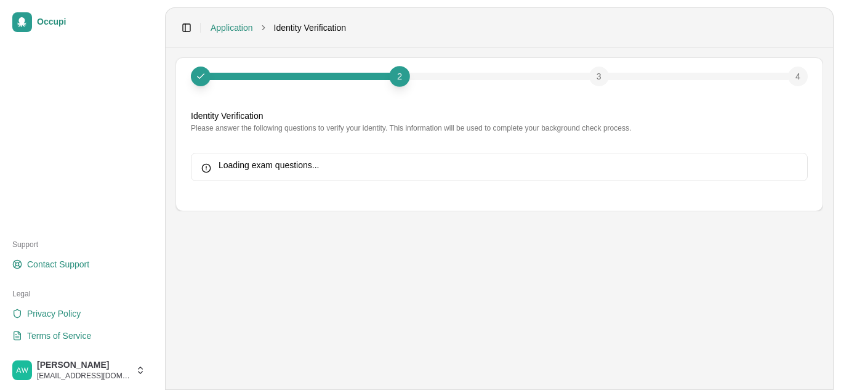
click at [513, 214] on main "2 3 4 Identity Verification Please answer the following questions to verify you…" at bounding box center [500, 218] width 668 height 342
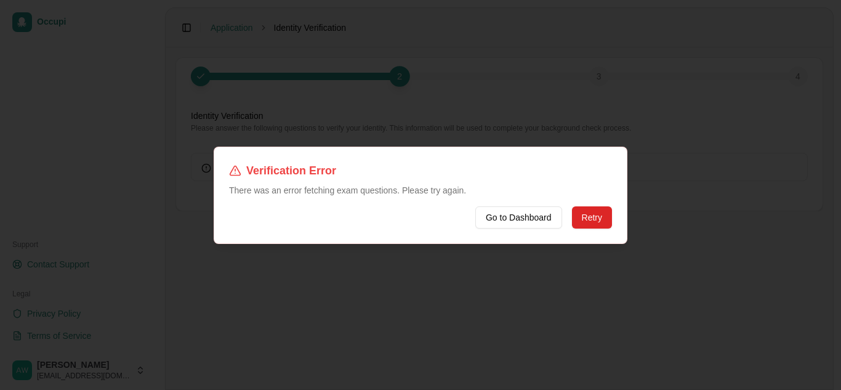
click at [513, 214] on button "Go to Dashboard" at bounding box center [519, 217] width 87 height 22
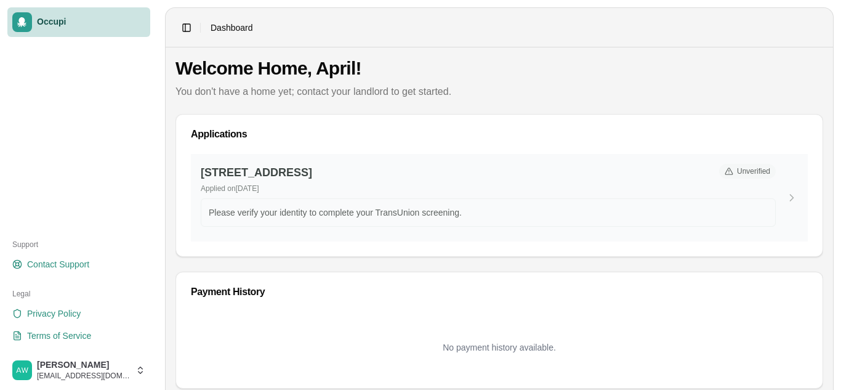
click at [644, 208] on p "Please verify your identity to complete your TransUnion screening." at bounding box center [488, 212] width 559 height 12
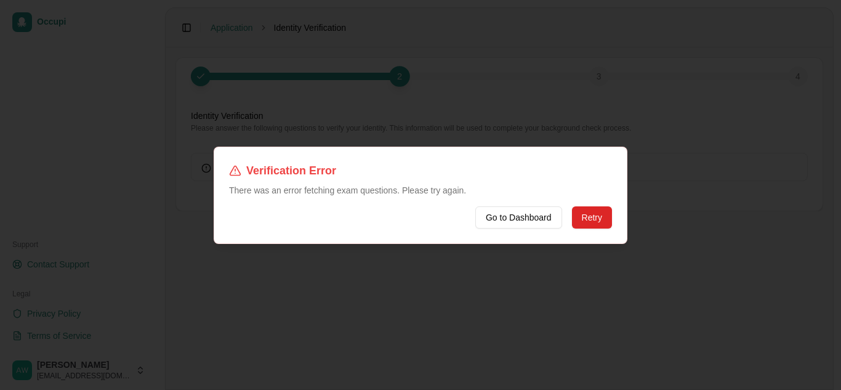
click at [644, 208] on div at bounding box center [420, 195] width 841 height 390
click at [599, 217] on button "Retry" at bounding box center [592, 217] width 40 height 22
